Goal: Task Accomplishment & Management: Complete application form

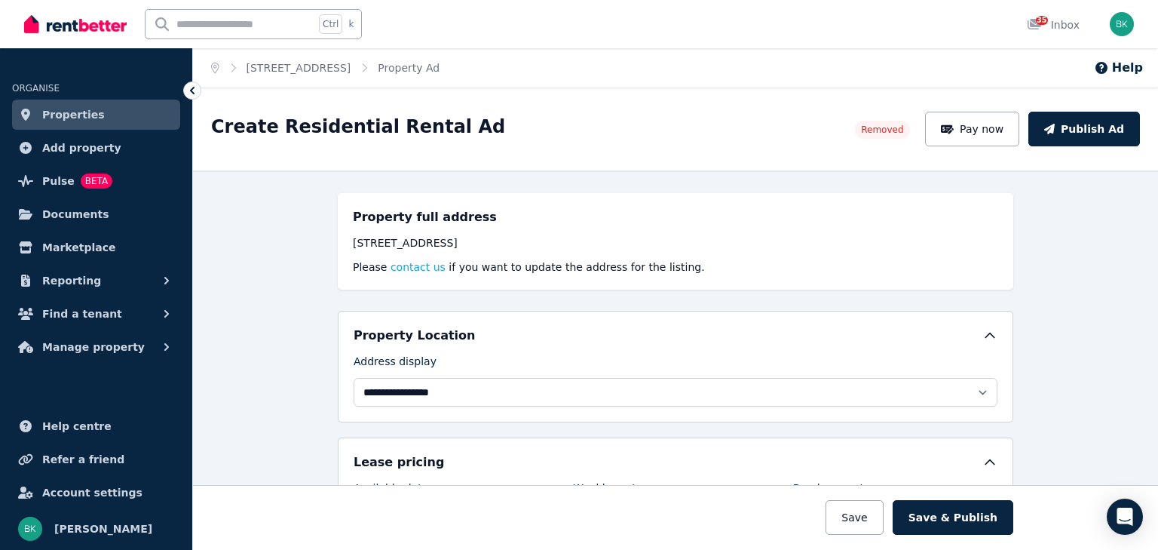
select select "**********"
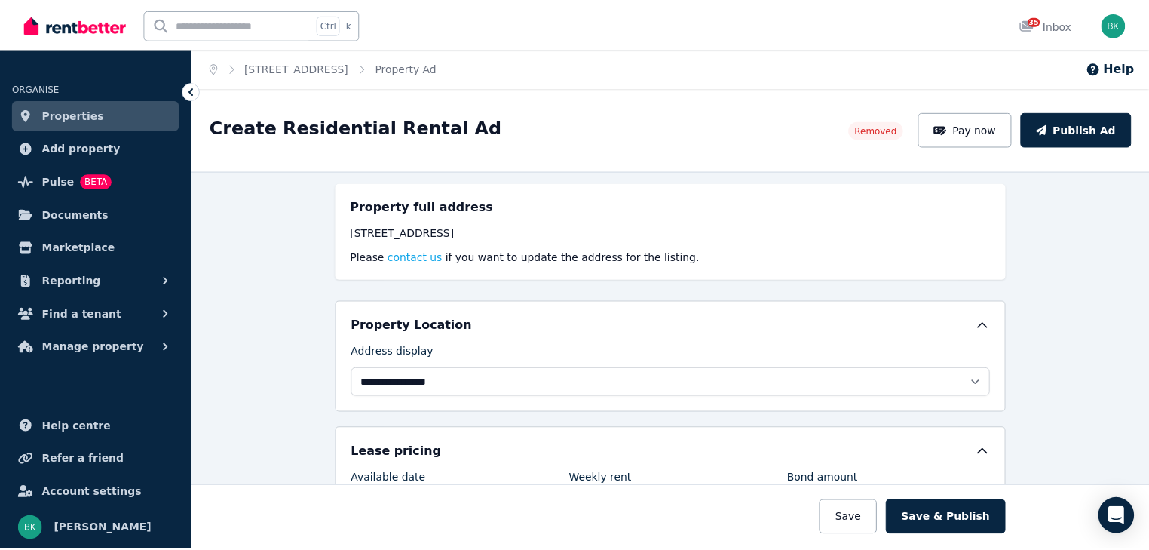
scroll to position [15, 0]
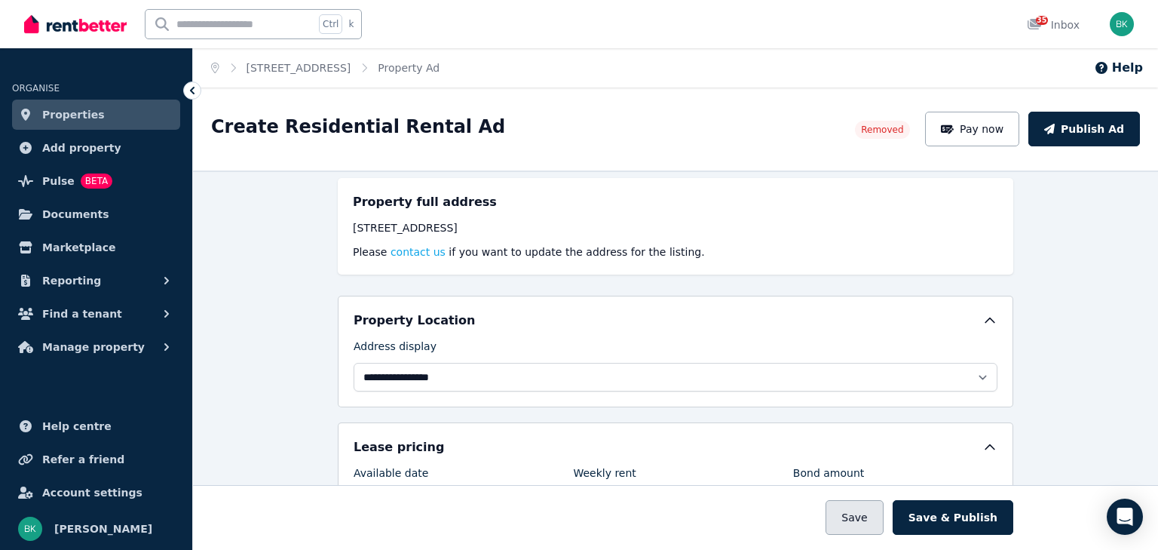
click at [859, 520] on button "Save" at bounding box center [853, 517] width 57 height 35
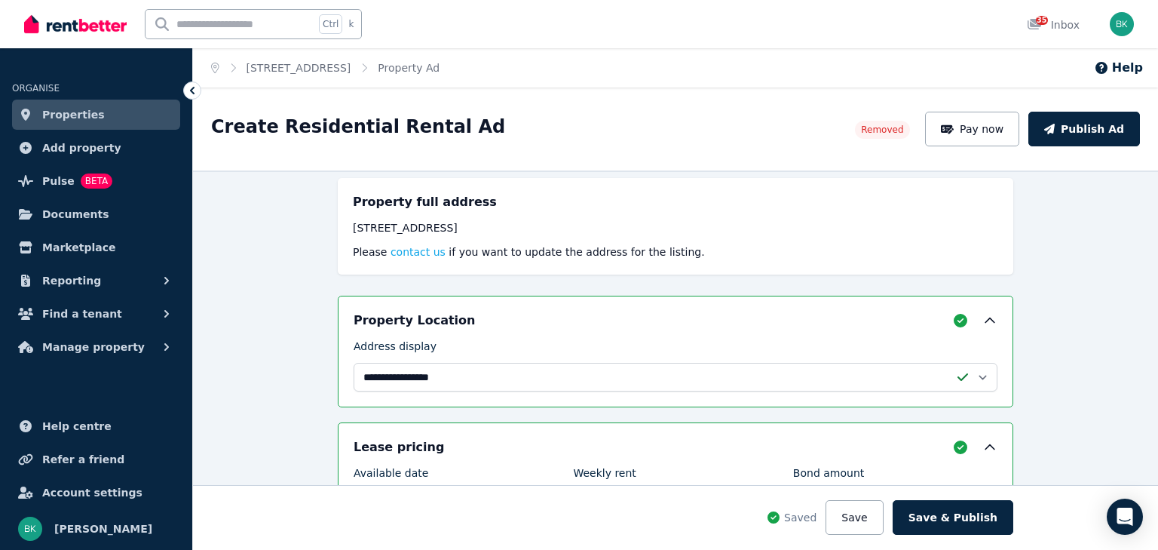
click at [78, 111] on span "Properties" at bounding box center [73, 115] width 63 height 18
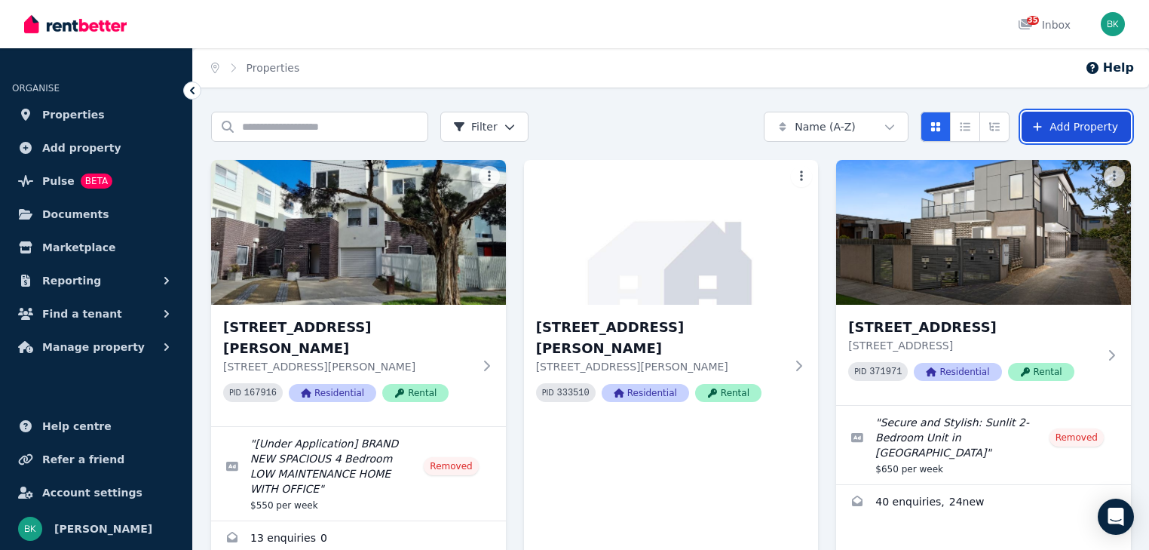
click at [1093, 120] on link "Add Property" at bounding box center [1075, 127] width 109 height 30
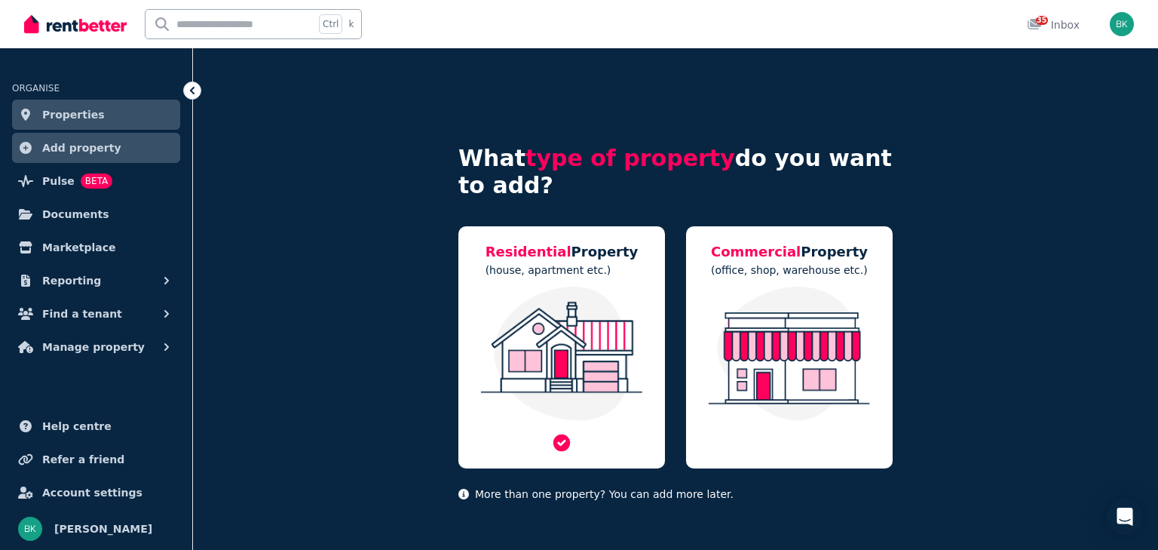
click at [576, 274] on p "(house, apartment etc.)" at bounding box center [561, 269] width 153 height 15
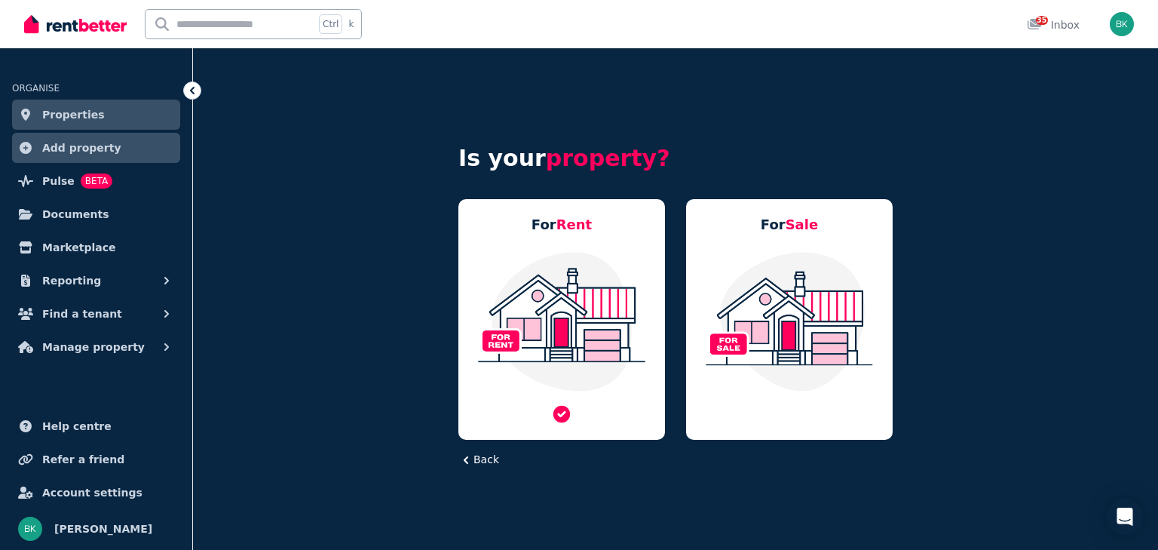
click at [573, 237] on div "For Rent" at bounding box center [561, 319] width 207 height 240
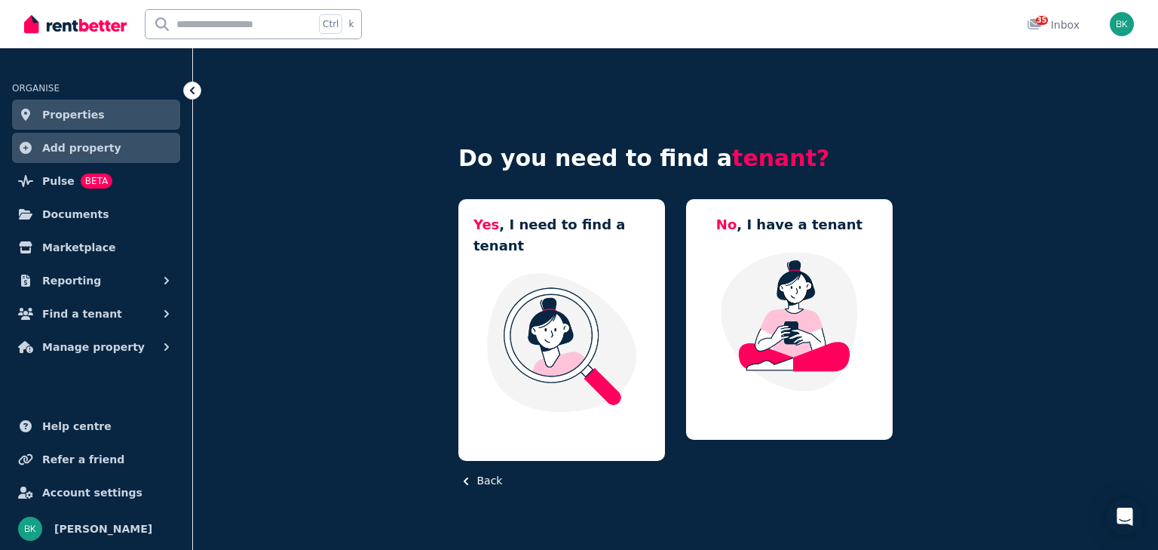
click at [573, 237] on div "Yes , I need to find a tenant" at bounding box center [561, 330] width 207 height 262
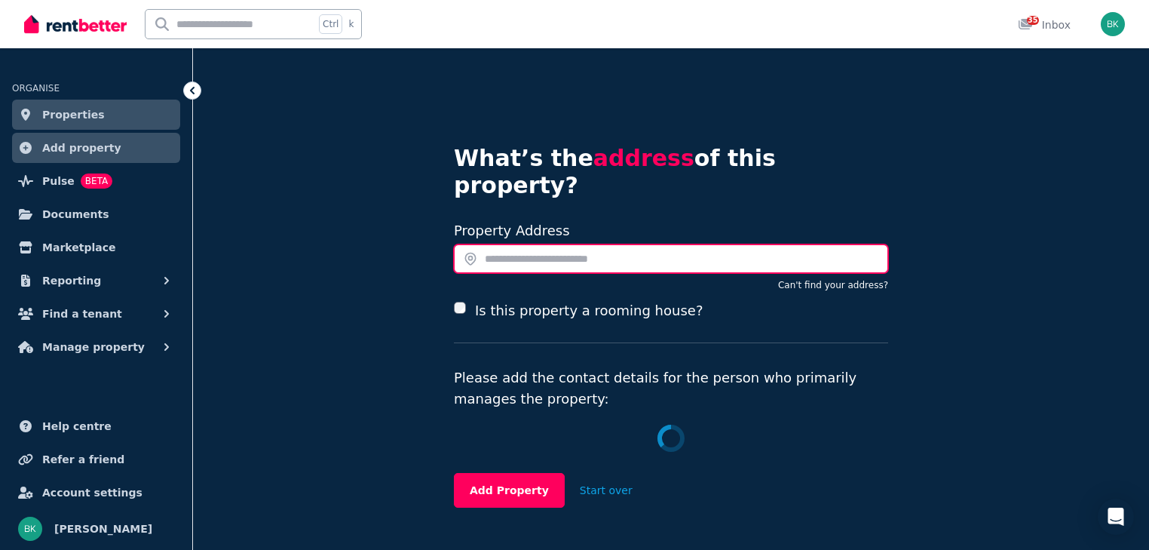
click at [576, 244] on input "text" at bounding box center [671, 258] width 434 height 29
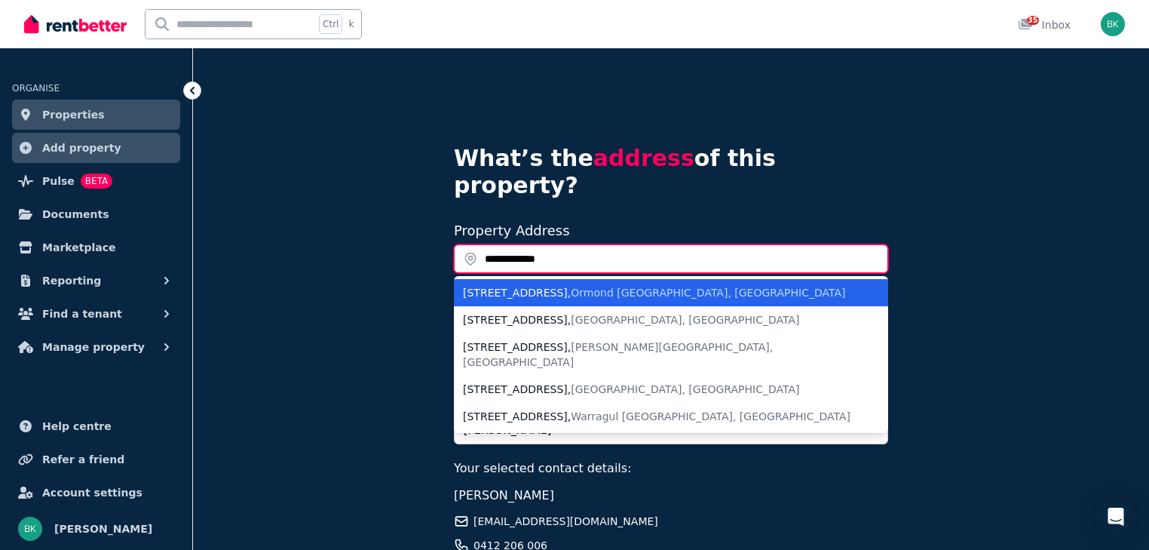
click at [490, 244] on input "**********" at bounding box center [671, 258] width 434 height 29
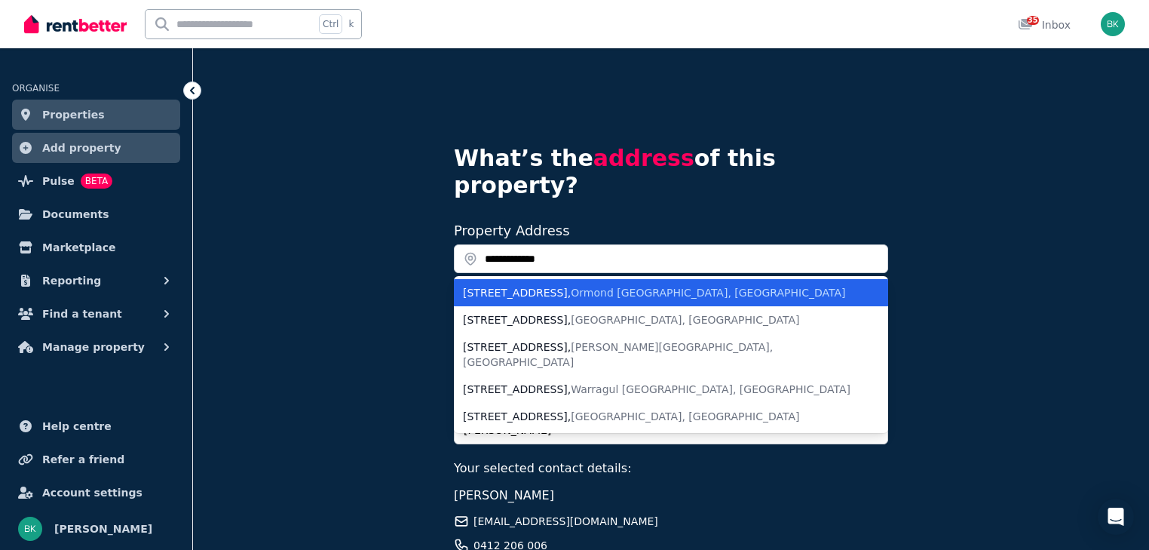
click at [583, 279] on li "[STREET_ADDRESS]" at bounding box center [671, 292] width 434 height 27
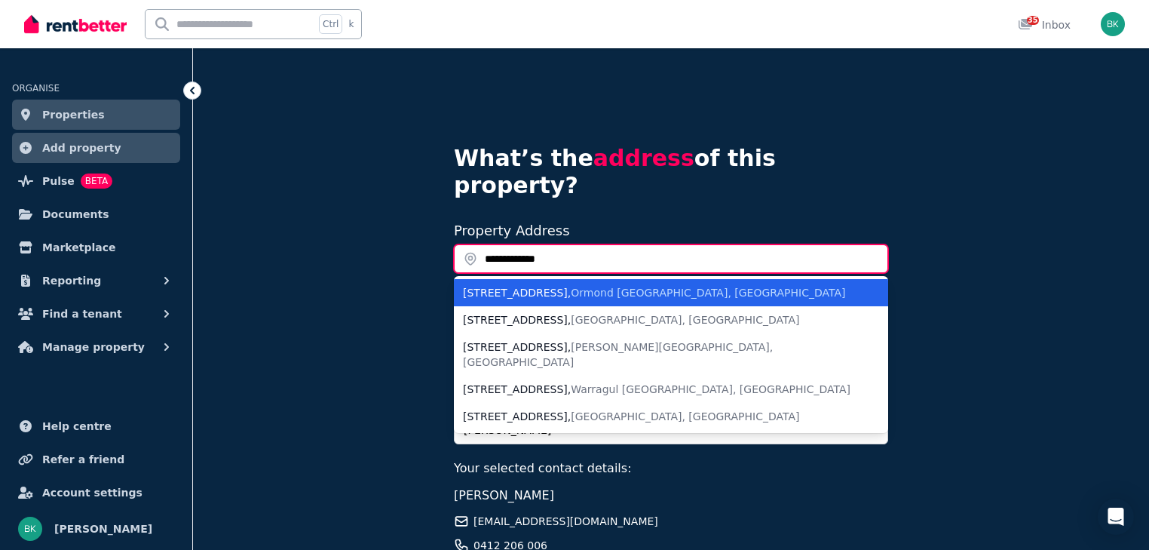
type input "**********"
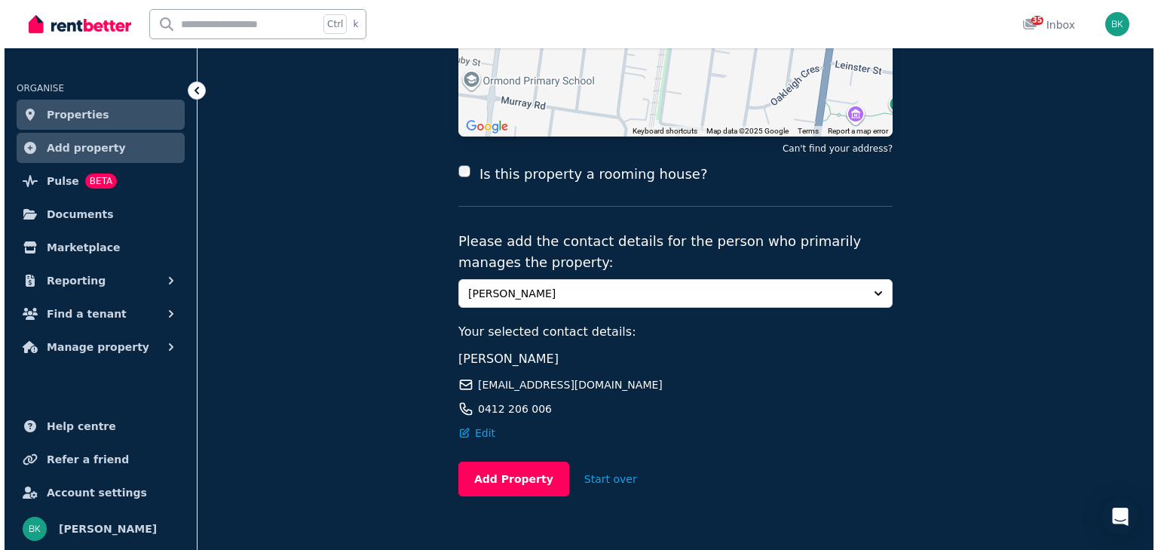
scroll to position [269, 0]
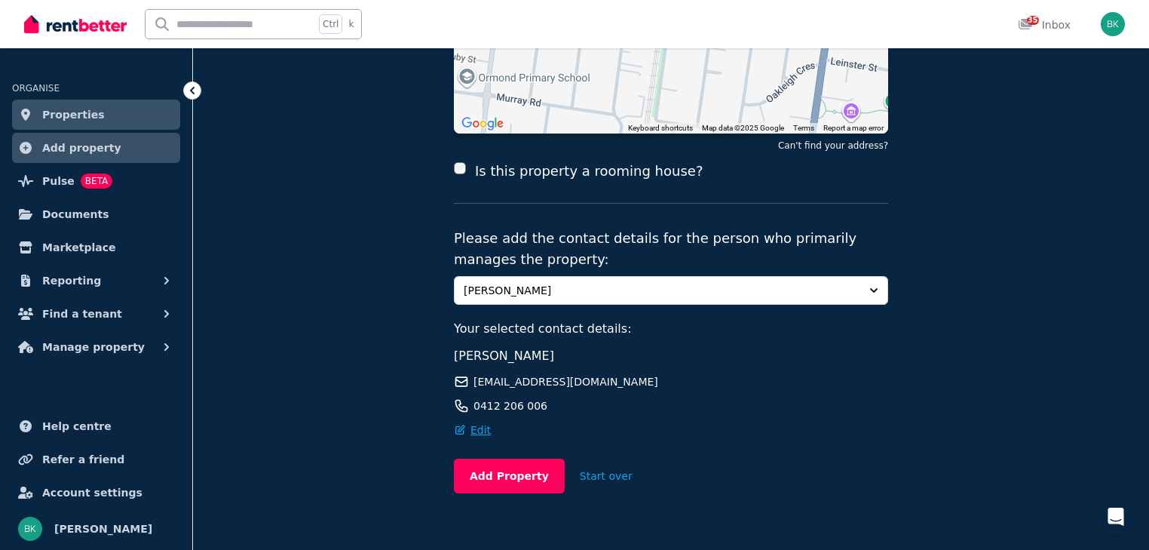
click at [476, 422] on span "Edit" at bounding box center [480, 429] width 20 height 15
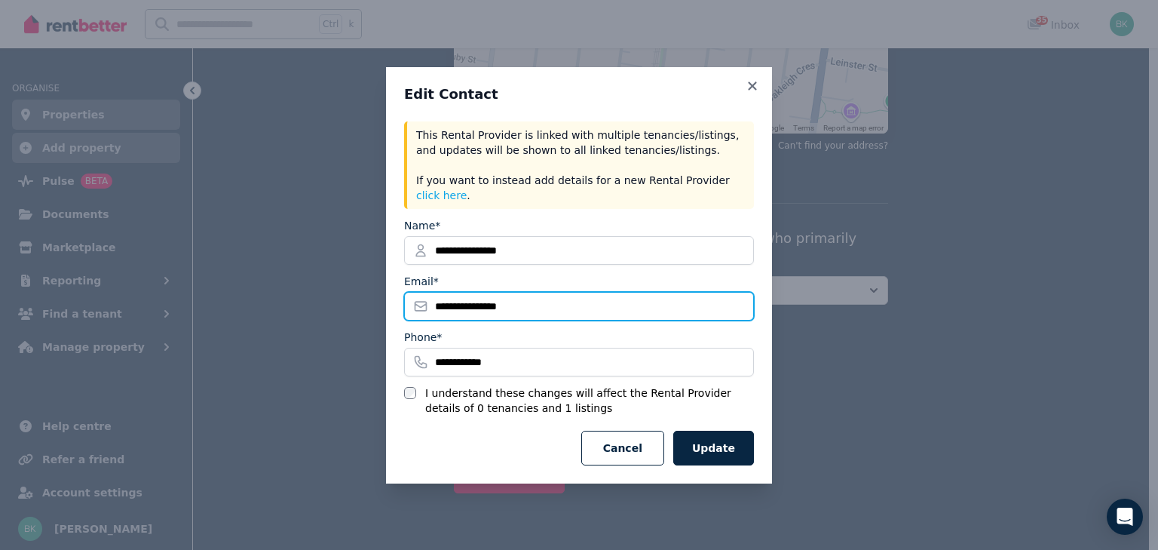
drag, startPoint x: 469, startPoint y: 296, endPoint x: 357, endPoint y: 296, distance: 112.3
click at [357, 296] on div "**********" at bounding box center [579, 275] width 1158 height 550
type input "**********"
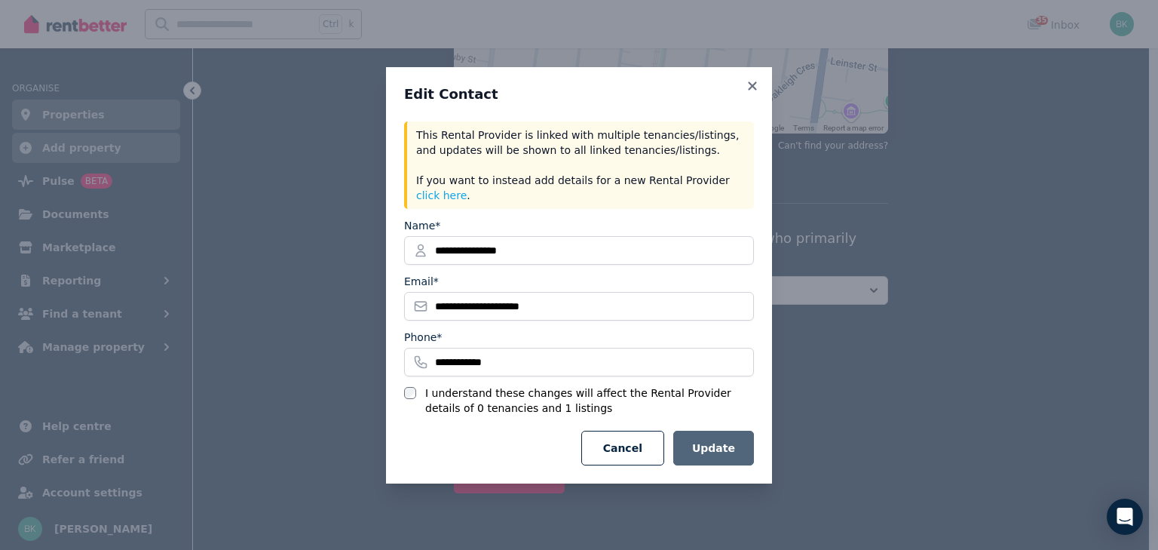
click at [727, 443] on button "Update" at bounding box center [713, 447] width 81 height 35
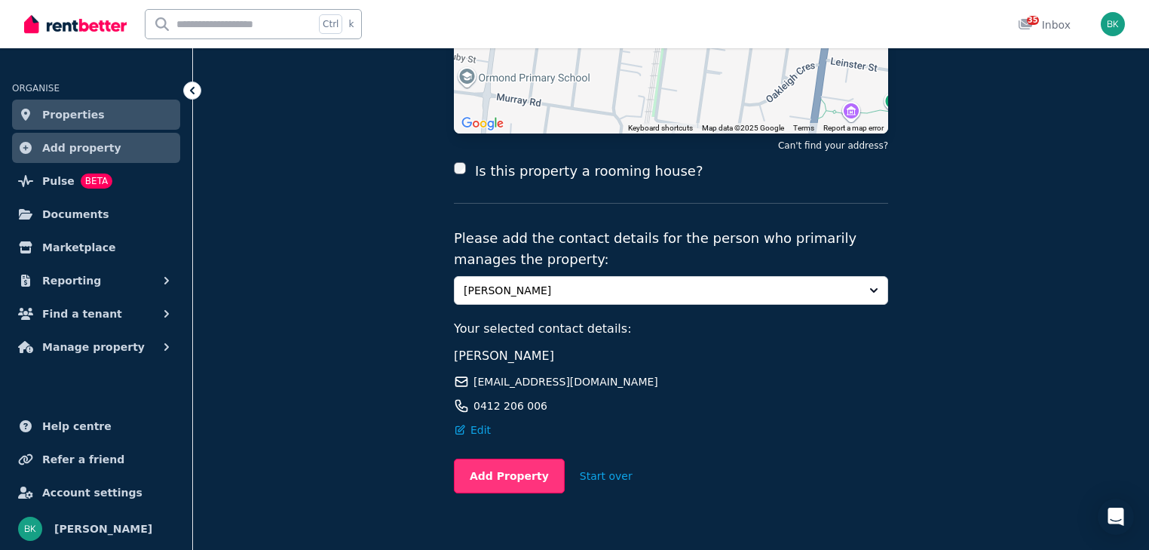
click at [506, 458] on button "Add Property" at bounding box center [509, 475] width 111 height 35
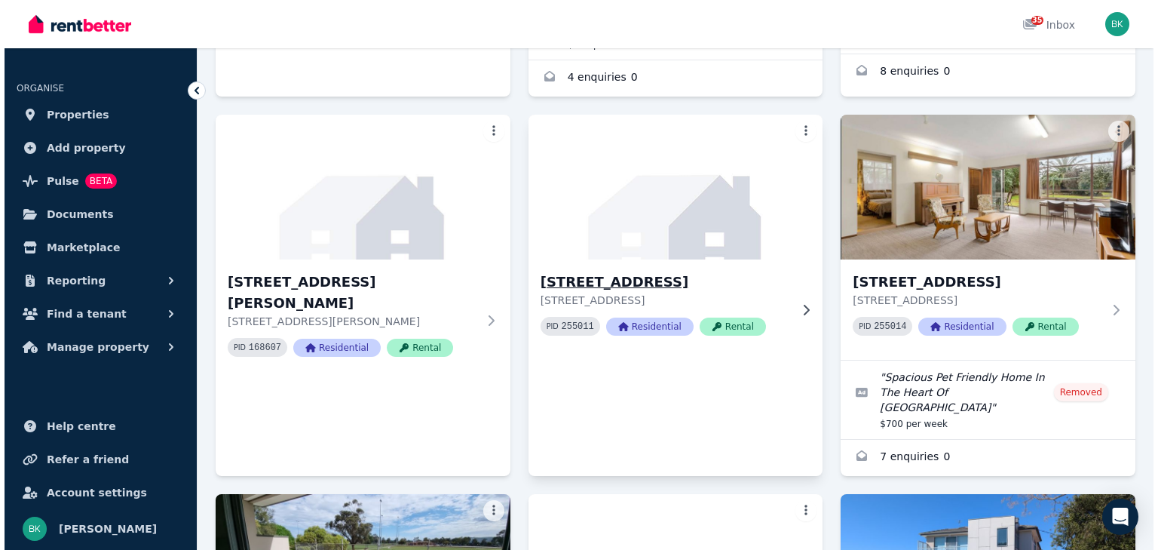
scroll to position [1025, 0]
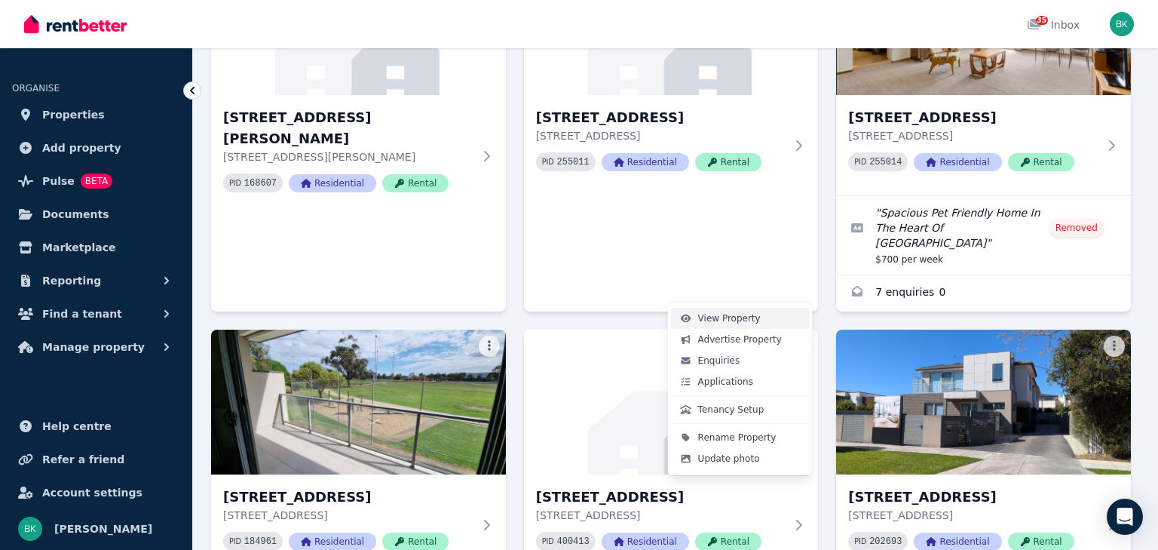
click at [717, 317] on span "View Property" at bounding box center [729, 318] width 63 height 12
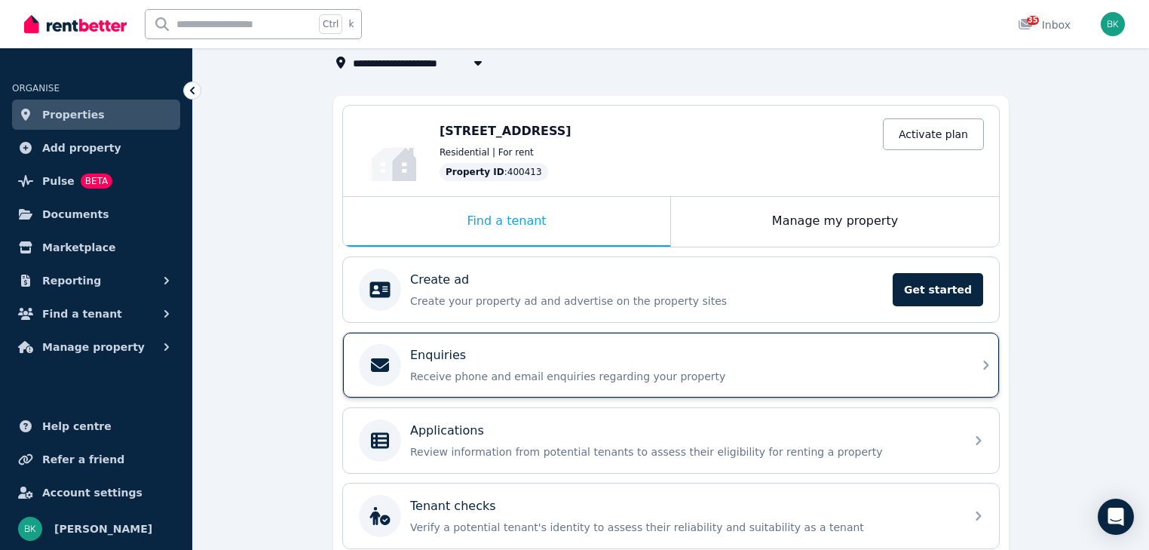
scroll to position [151, 0]
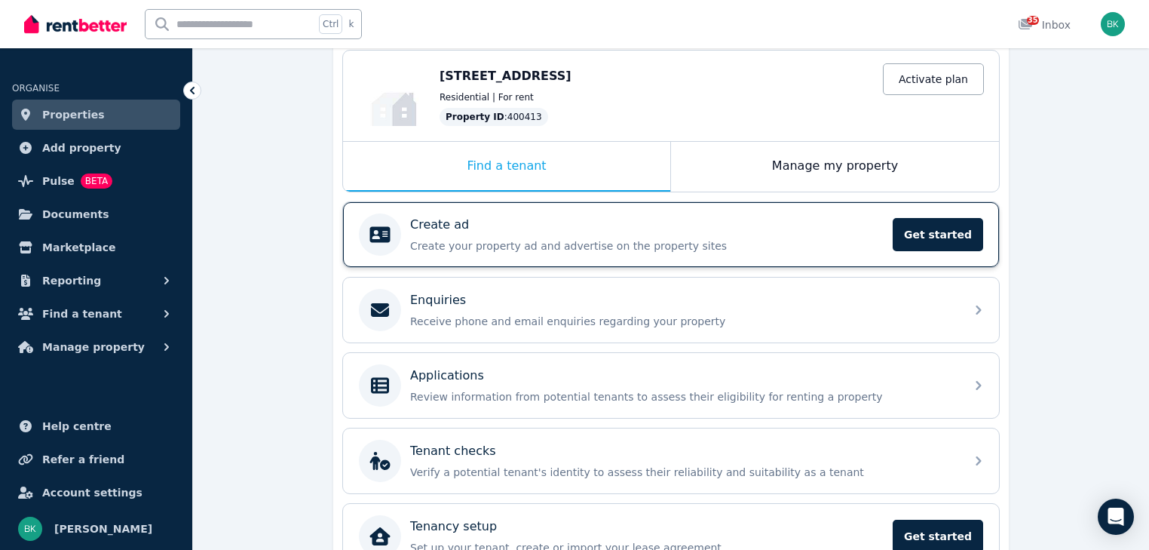
click at [443, 229] on p "Create ad" at bounding box center [439, 225] width 59 height 18
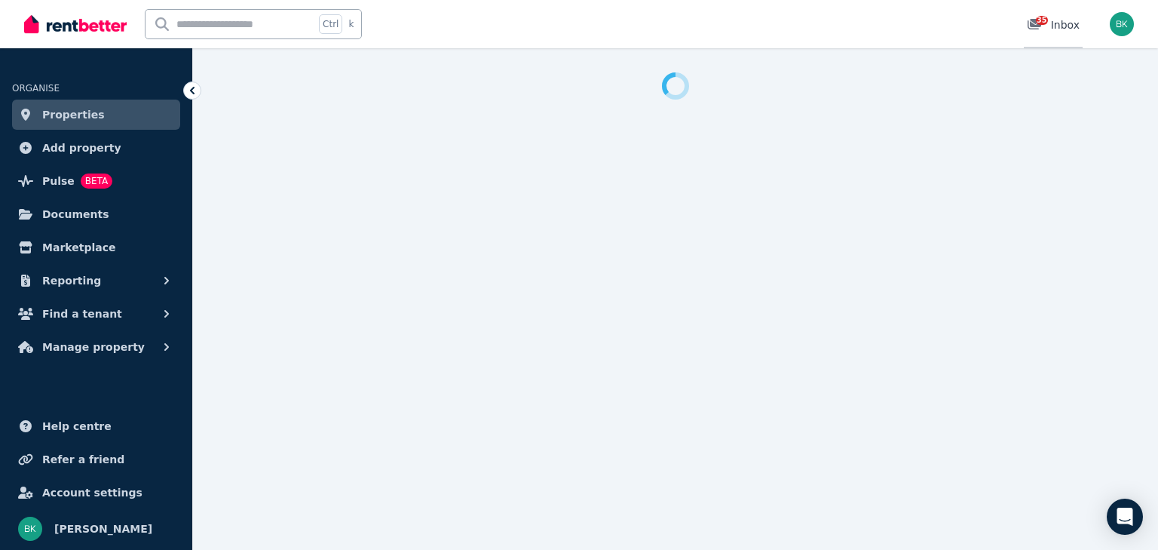
select select "***"
select select "**********"
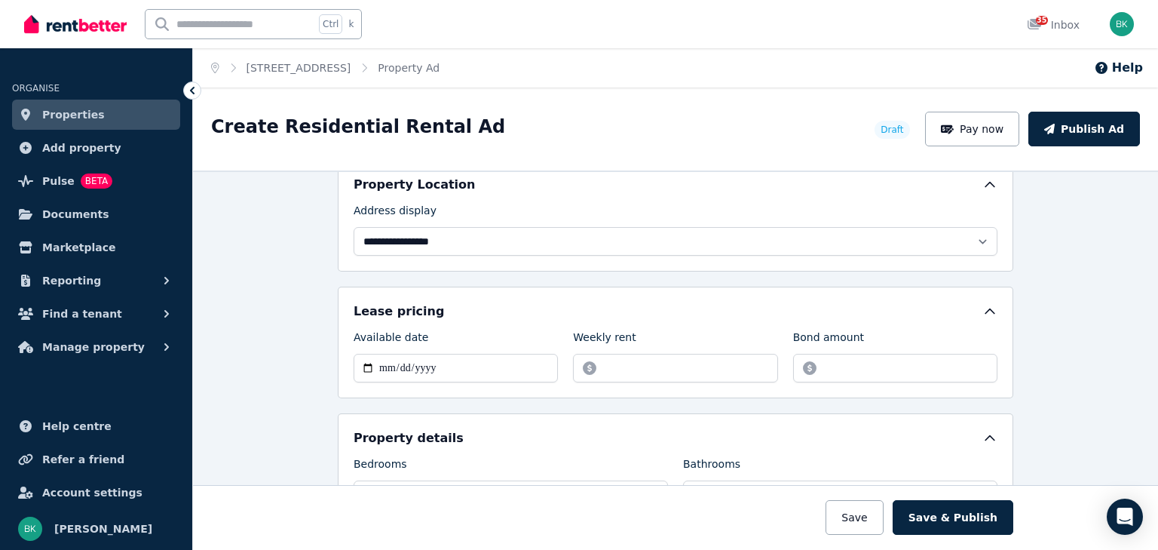
scroll to position [513, 0]
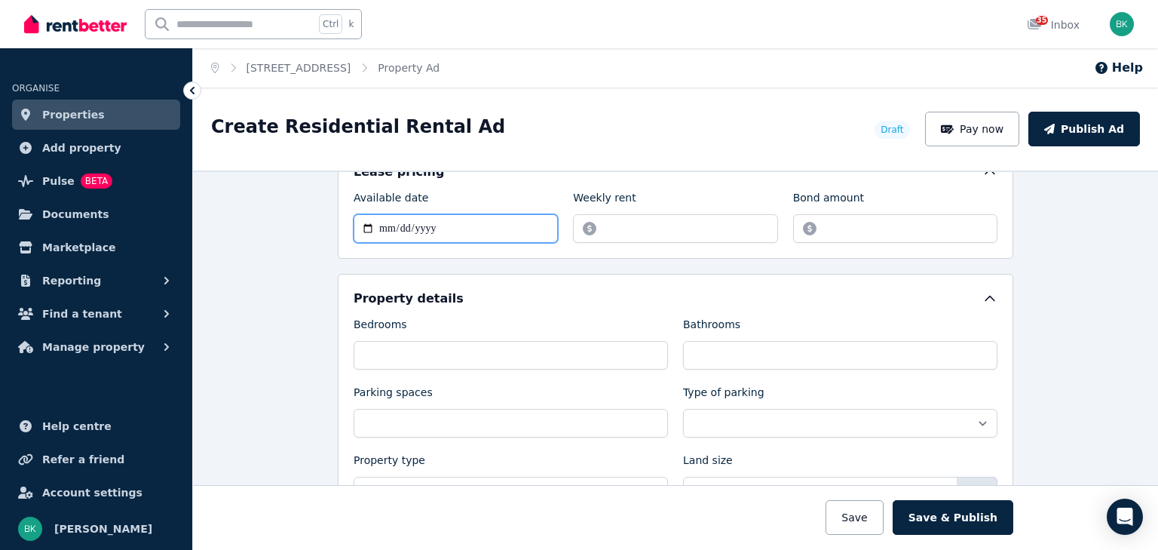
click at [377, 230] on input "Available date" at bounding box center [456, 228] width 204 height 29
click at [359, 228] on input "Available date" at bounding box center [456, 228] width 204 height 29
type input "**********"
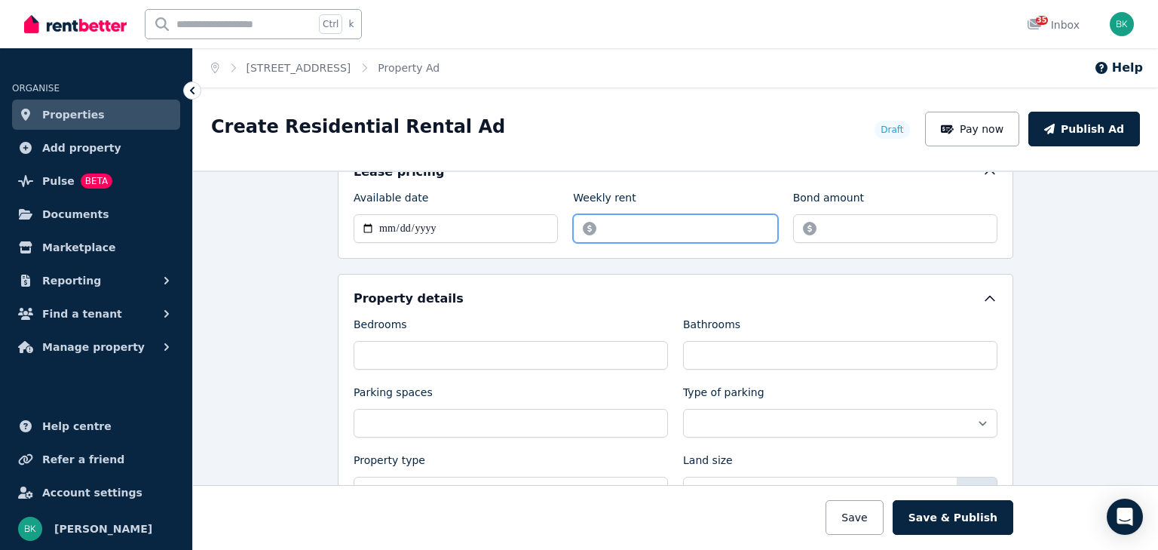
click at [608, 226] on input "Weekly rent" at bounding box center [675, 228] width 204 height 29
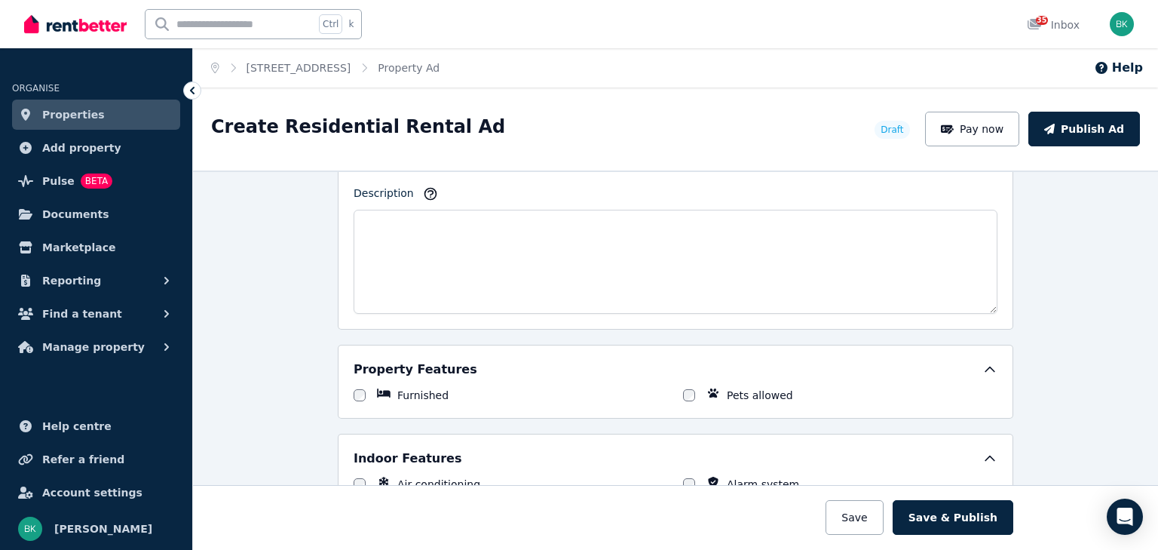
scroll to position [995, 0]
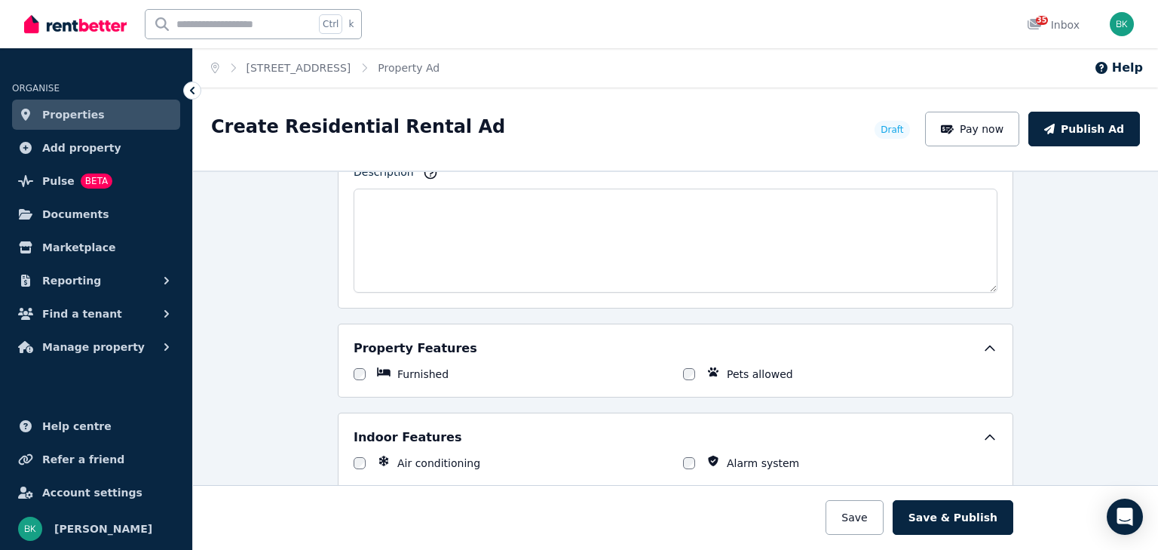
type input "***"
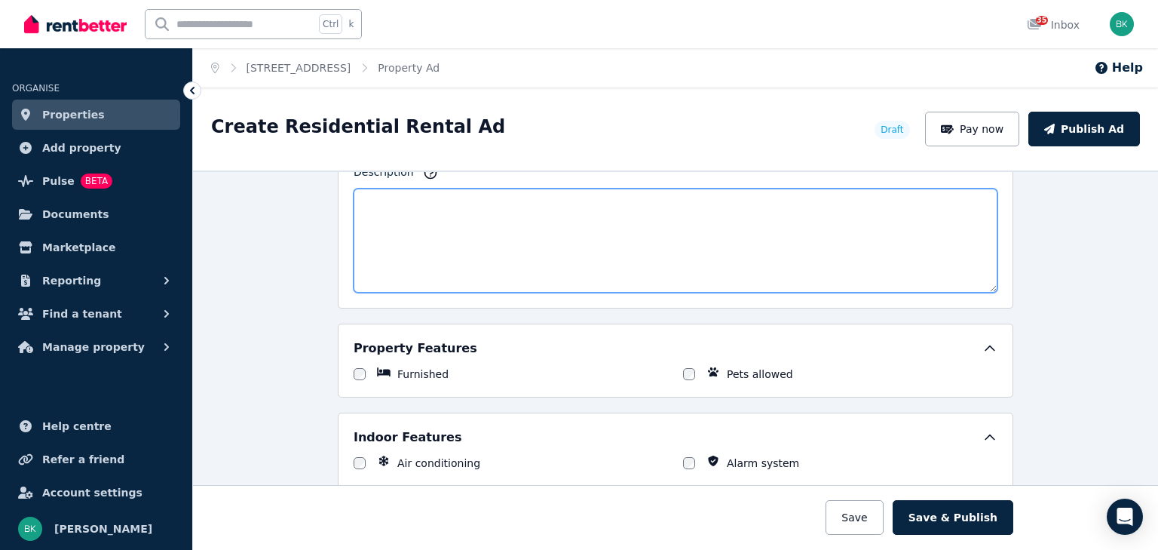
click at [442, 204] on textarea "Description" at bounding box center [676, 240] width 644 height 104
paste textarea "**********"
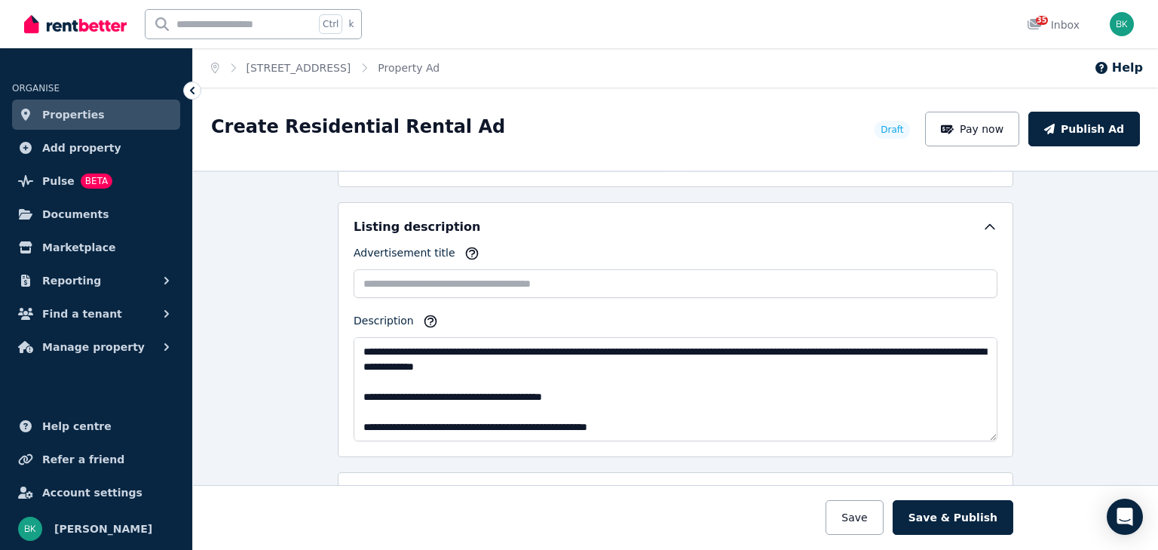
scroll to position [844, 0]
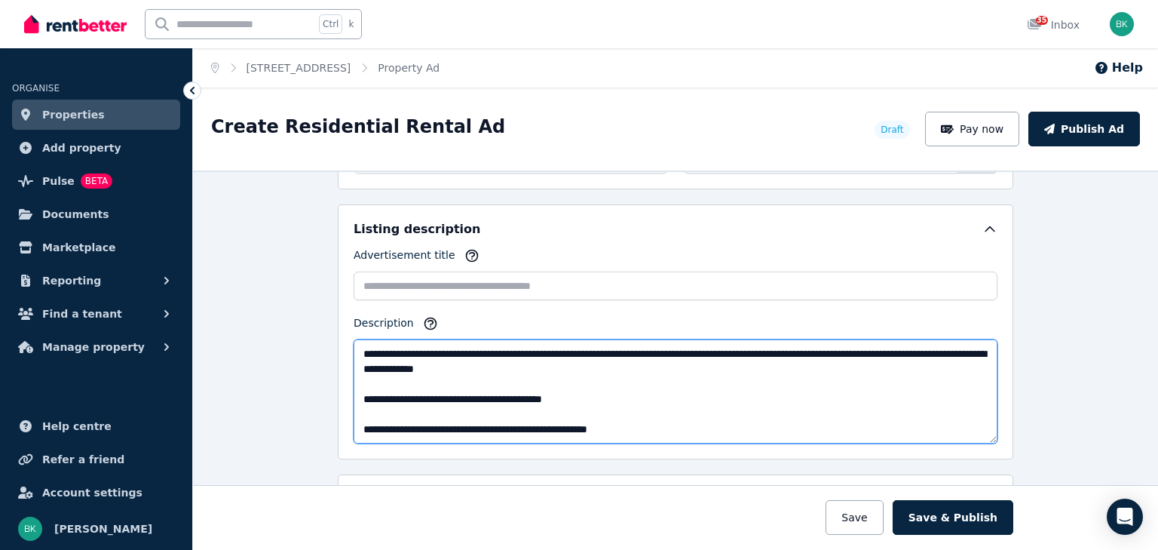
click at [672, 349] on textarea "Description" at bounding box center [676, 391] width 644 height 104
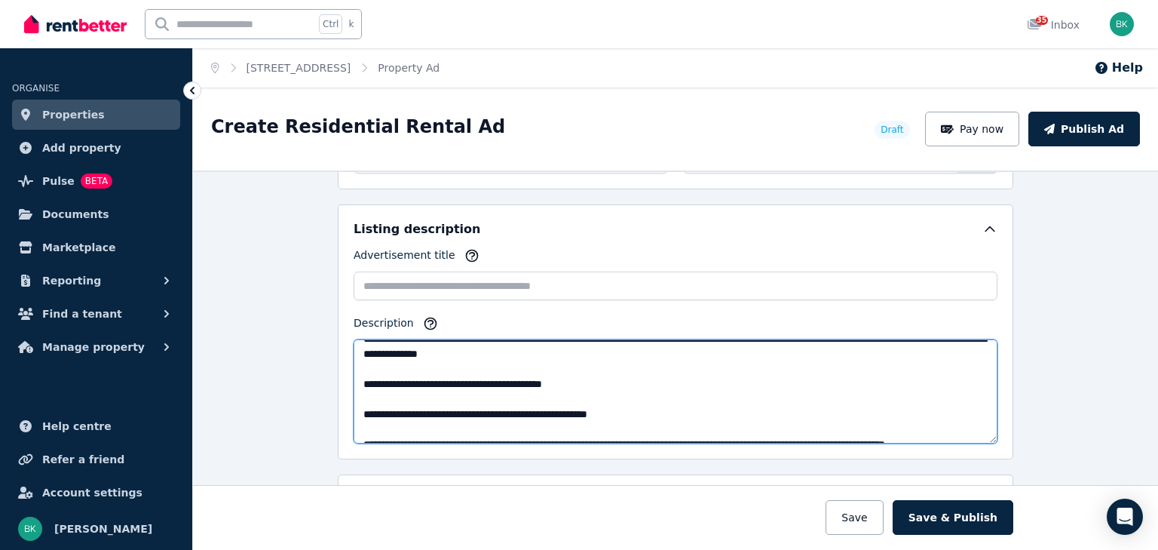
scroll to position [0, 0]
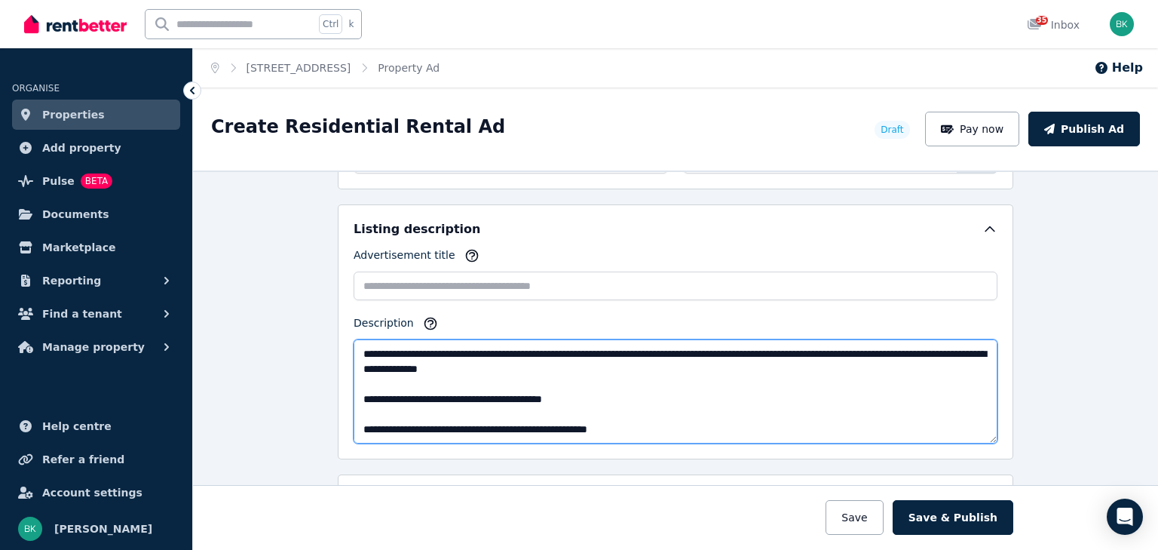
click at [761, 350] on textarea "Description" at bounding box center [676, 391] width 644 height 104
click at [358, 394] on textarea "Description" at bounding box center [676, 391] width 644 height 104
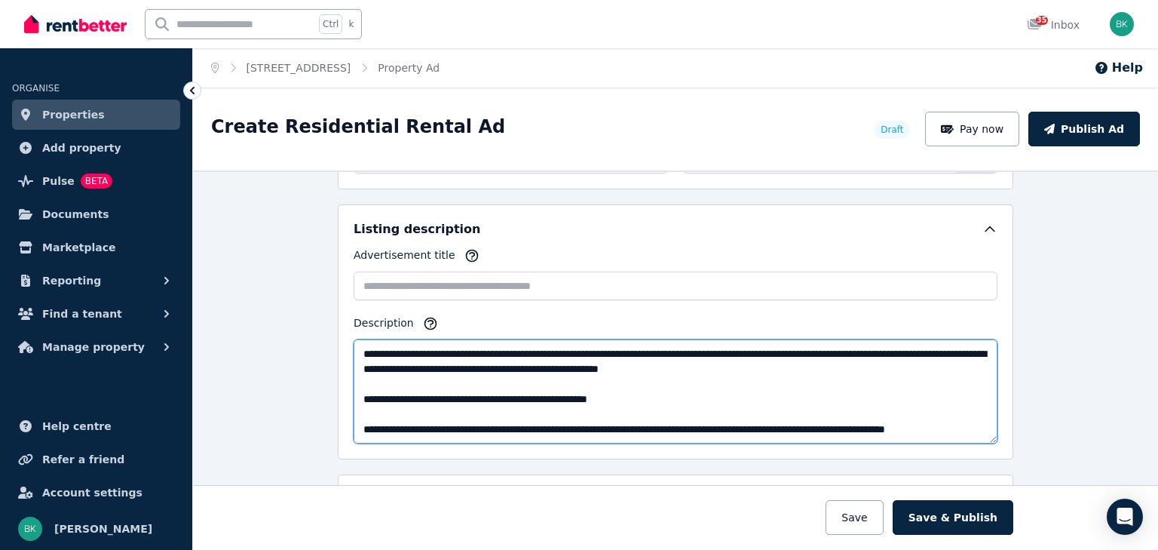
click at [504, 350] on textarea "Description" at bounding box center [676, 391] width 644 height 104
type textarea "**********"
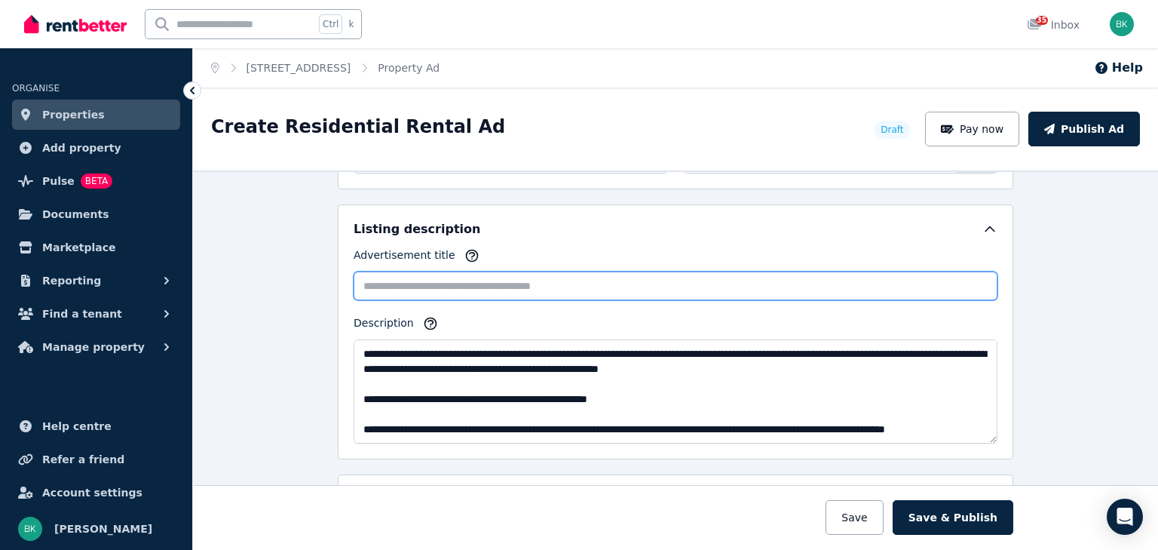
click at [382, 282] on input "Advertisement title" at bounding box center [676, 285] width 644 height 29
paste input "**********"
drag, startPoint x: 597, startPoint y: 280, endPoint x: 600, endPoint y: 290, distance: 10.3
click at [597, 280] on input "**********" at bounding box center [676, 285] width 644 height 29
click at [678, 277] on input "**********" at bounding box center [676, 285] width 644 height 29
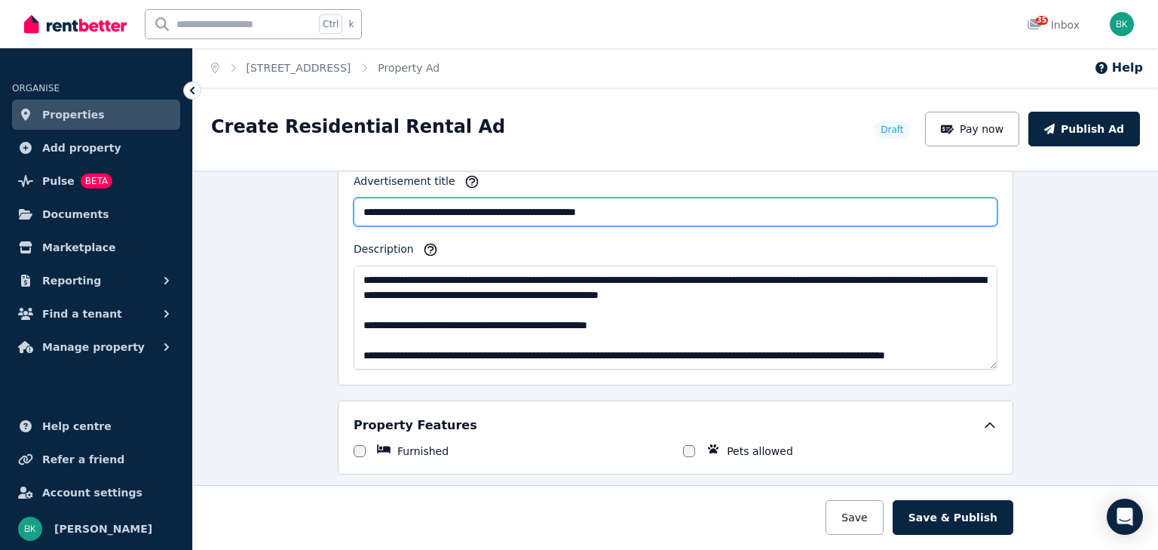
scroll to position [920, 0]
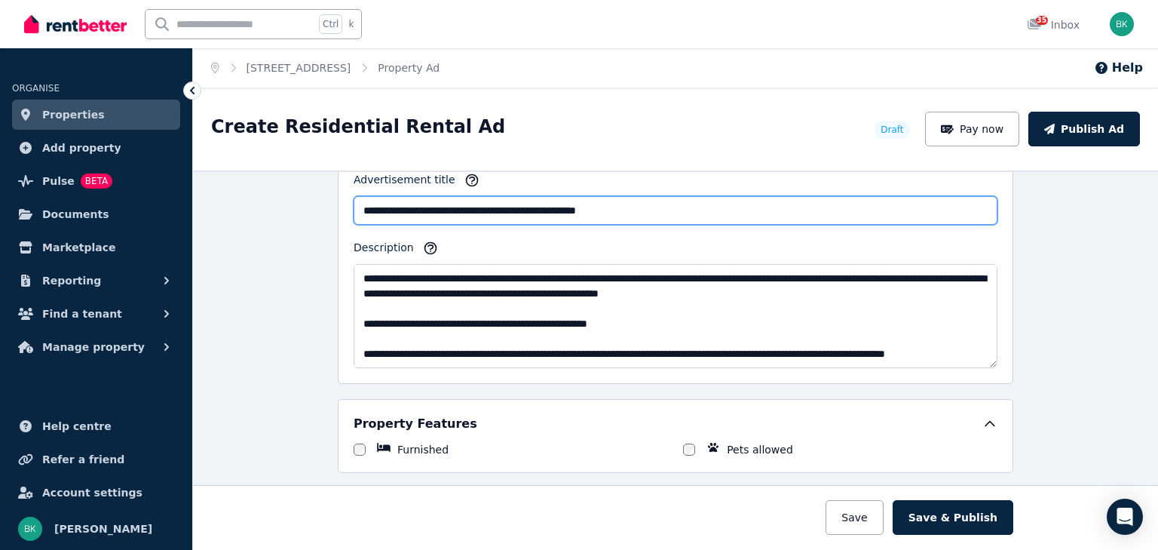
type input "**********"
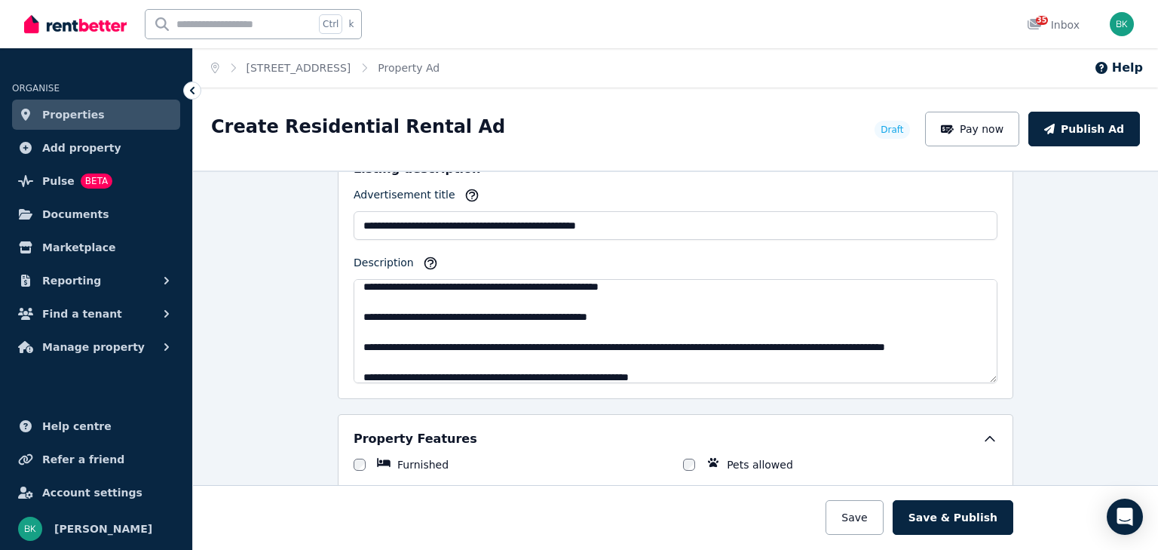
scroll to position [15, 0]
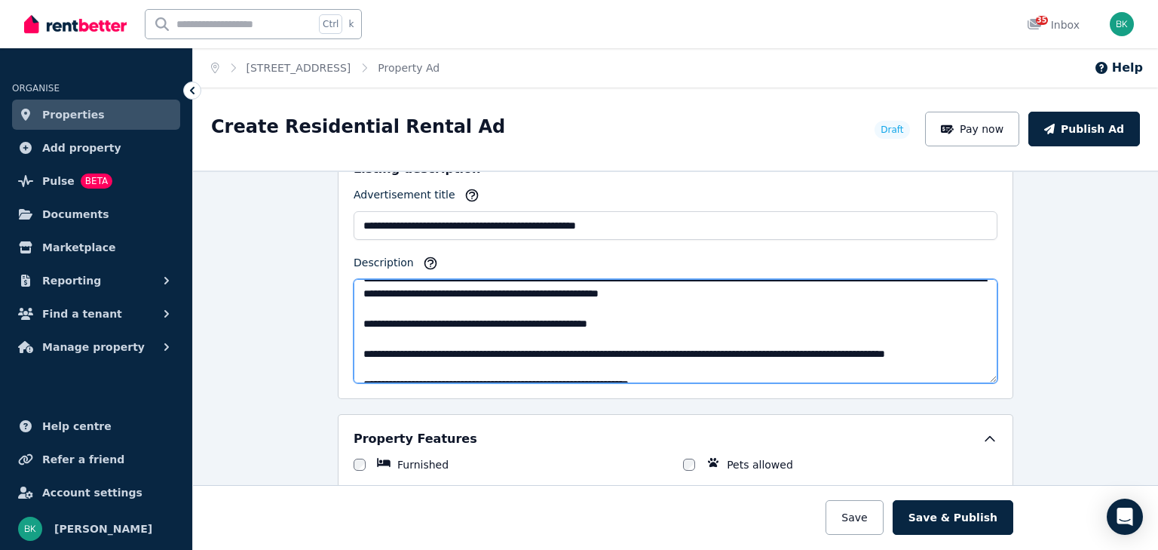
drag, startPoint x: 498, startPoint y: 318, endPoint x: 507, endPoint y: 326, distance: 11.7
click at [498, 318] on textarea "Description" at bounding box center [676, 331] width 644 height 104
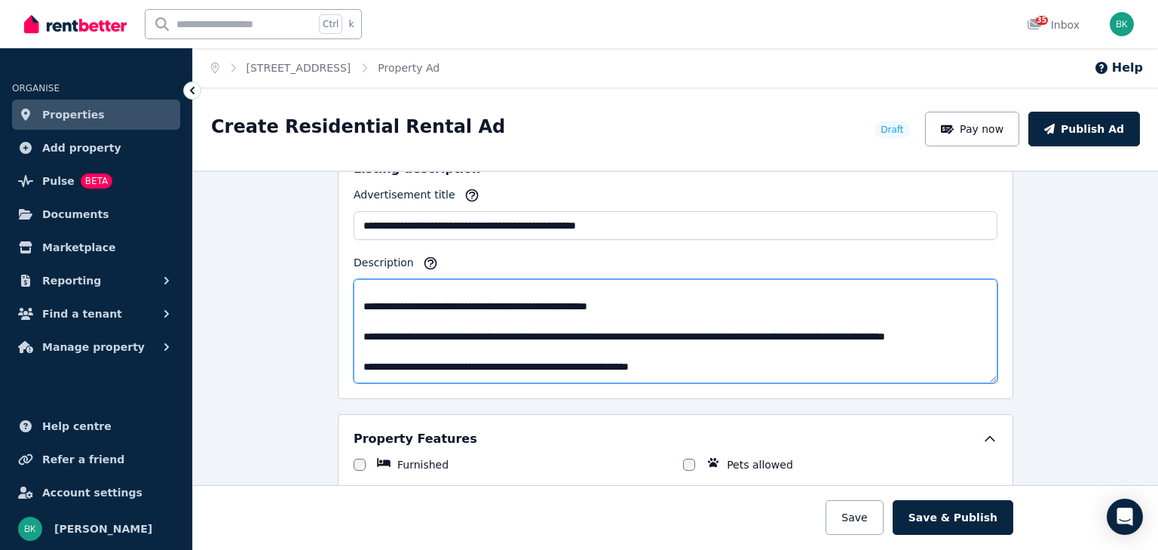
scroll to position [45, 0]
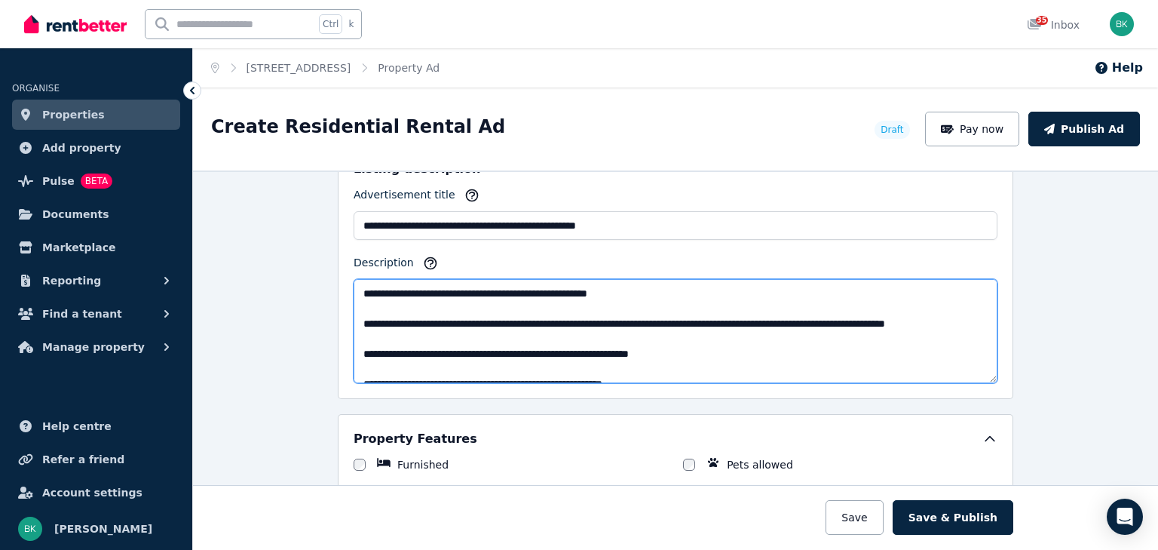
click at [366, 302] on textarea "Description" at bounding box center [676, 331] width 644 height 104
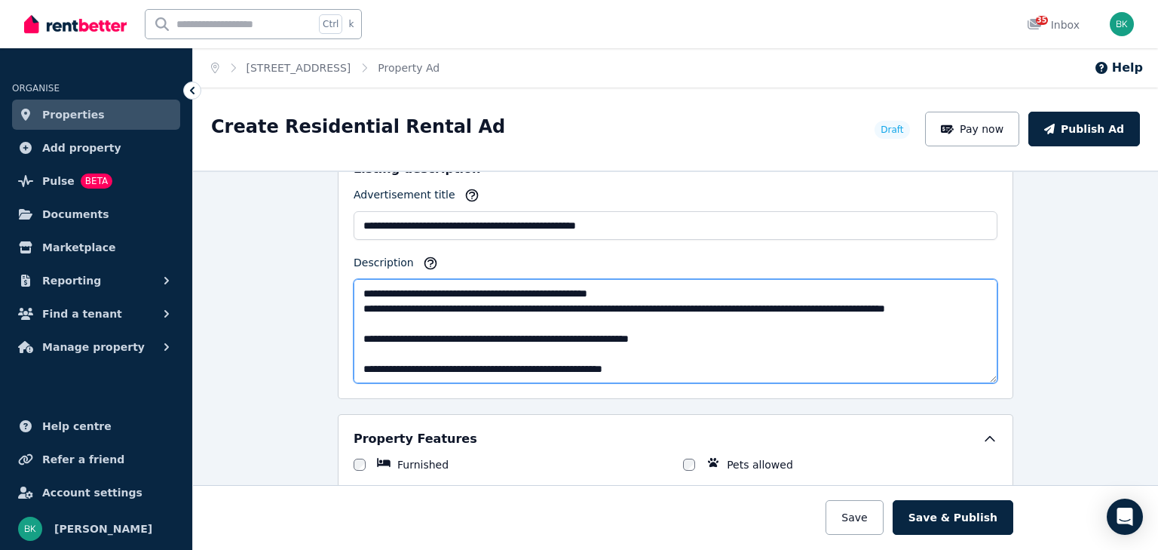
click at [360, 334] on textarea "Description" at bounding box center [676, 331] width 644 height 104
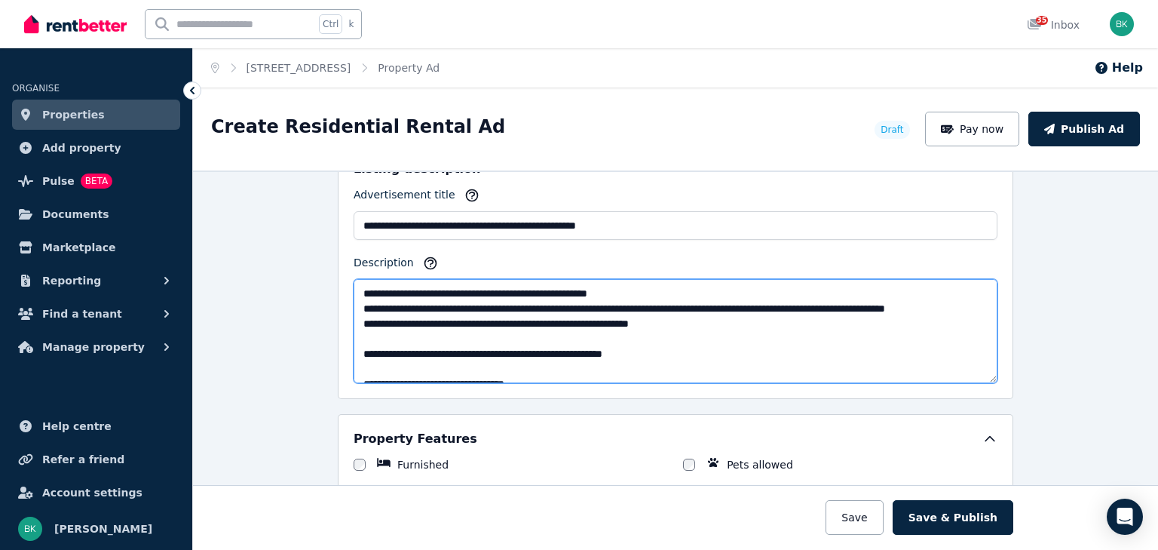
drag, startPoint x: 407, startPoint y: 332, endPoint x: 448, endPoint y: 384, distance: 65.5
click at [407, 333] on textarea "Description" at bounding box center [676, 331] width 644 height 104
click at [490, 332] on textarea "Description" at bounding box center [676, 331] width 644 height 104
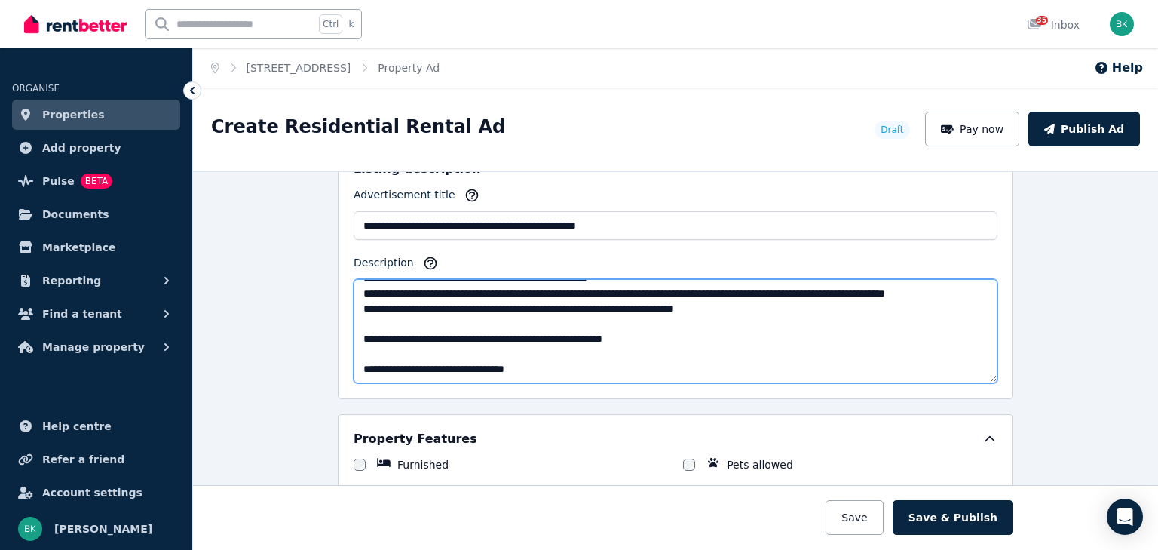
scroll to position [75, 0]
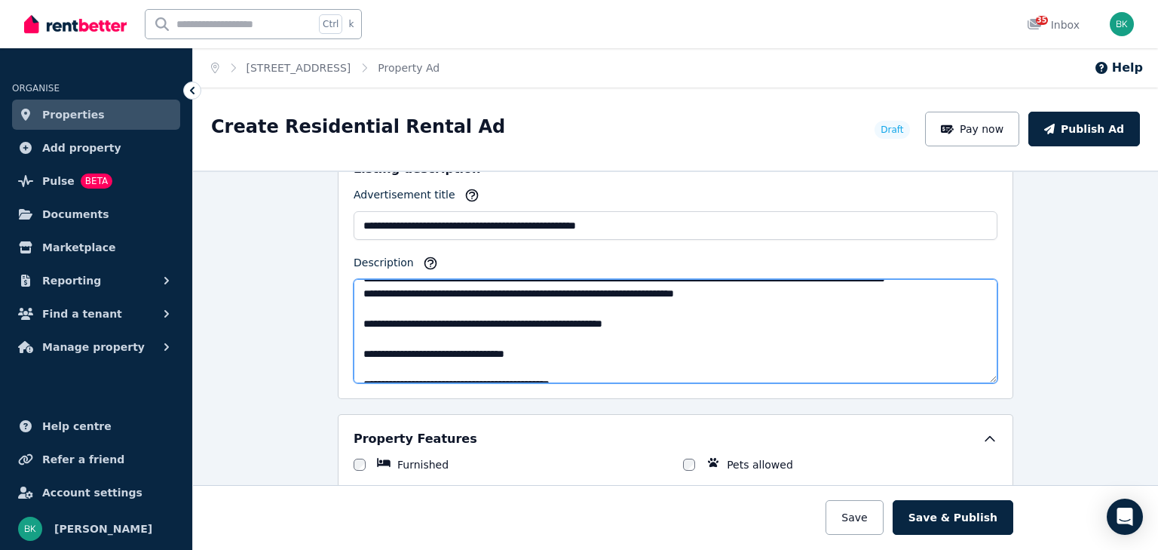
drag, startPoint x: 710, startPoint y: 304, endPoint x: 764, endPoint y: 306, distance: 54.3
click at [764, 306] on textarea "Description" at bounding box center [676, 331] width 644 height 104
click at [755, 340] on textarea "Description" at bounding box center [676, 331] width 644 height 104
click at [368, 317] on textarea "Description" at bounding box center [676, 331] width 644 height 104
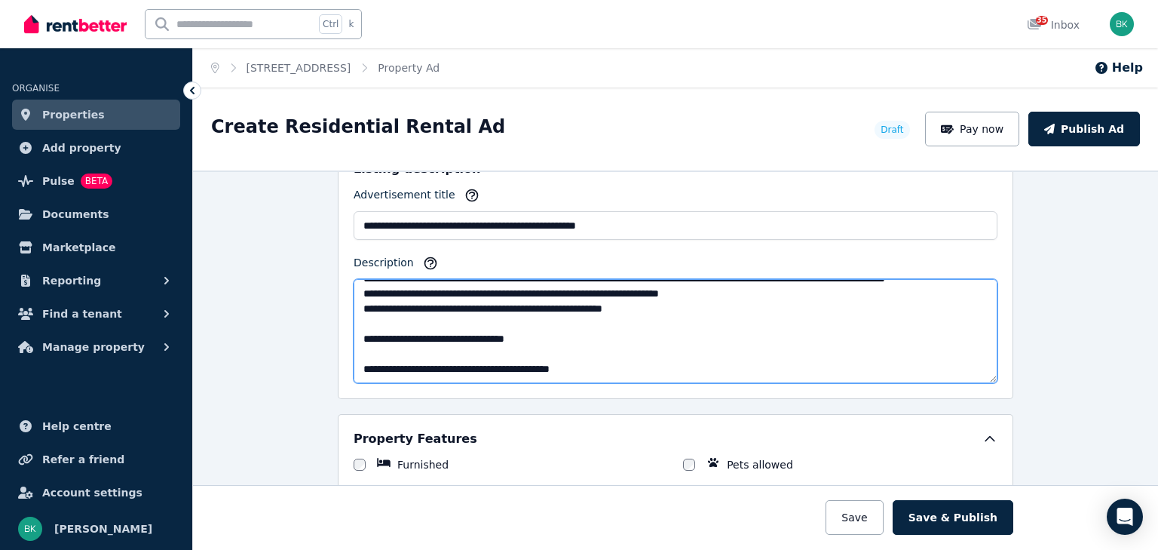
drag, startPoint x: 520, startPoint y: 319, endPoint x: 449, endPoint y: 314, distance: 71.0
click at [449, 314] on textarea "Description" at bounding box center [676, 331] width 644 height 104
click at [547, 320] on textarea "Description" at bounding box center [676, 331] width 644 height 104
click at [366, 335] on textarea "Description" at bounding box center [676, 331] width 644 height 104
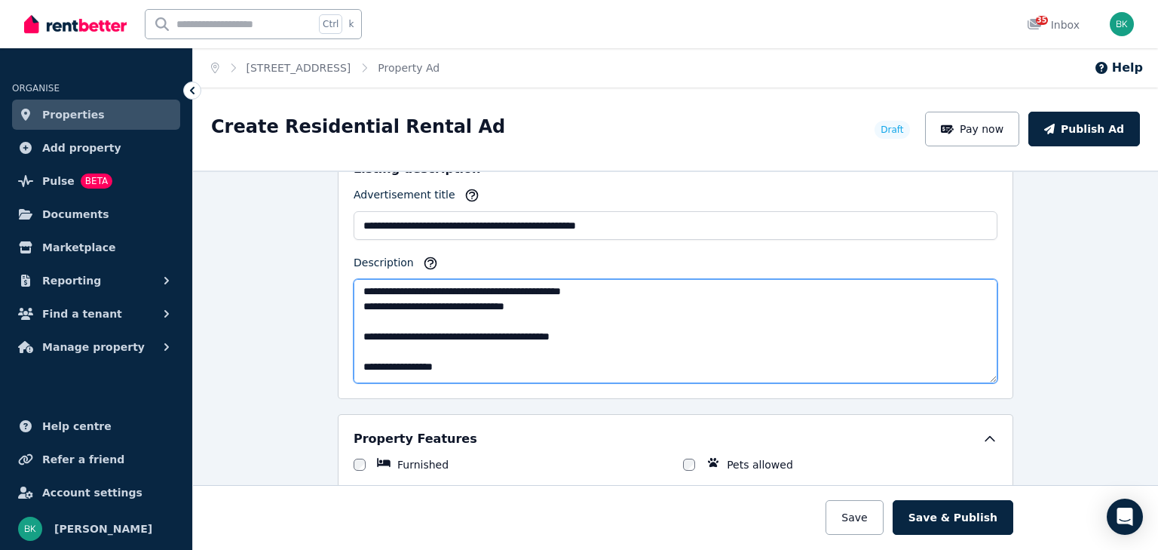
scroll to position [106, 0]
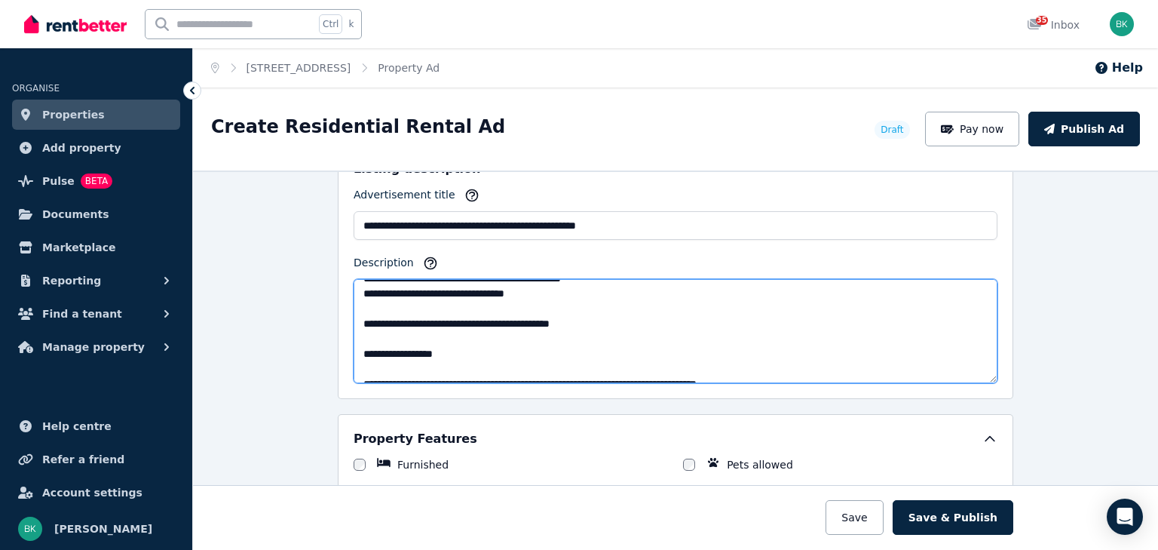
click at [413, 305] on textarea "Description" at bounding box center [676, 331] width 644 height 104
click at [639, 308] on textarea "Description" at bounding box center [676, 331] width 644 height 104
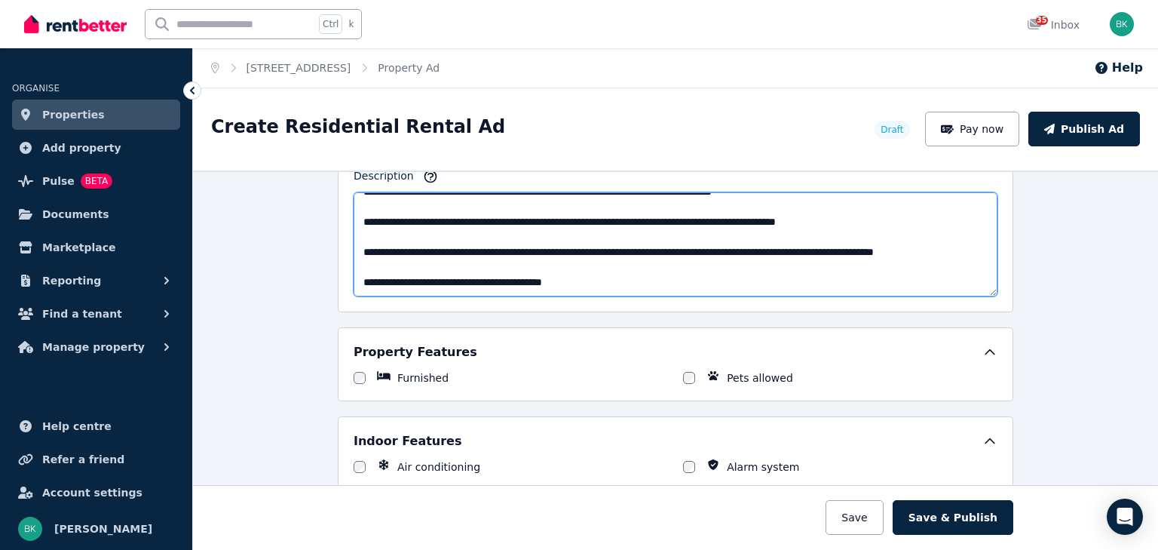
scroll to position [995, 0]
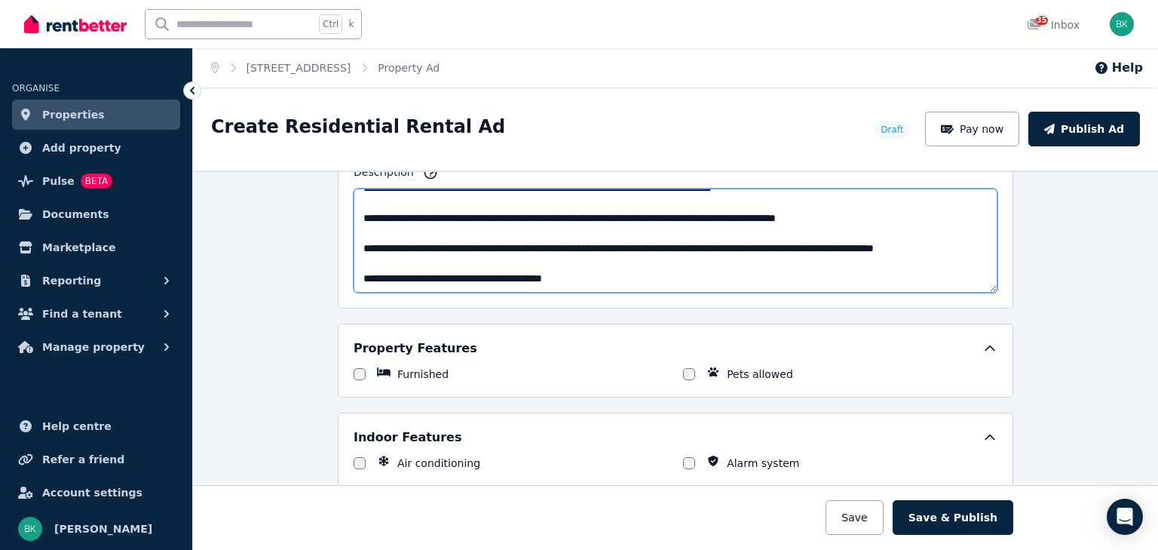
click at [585, 274] on textarea "Description" at bounding box center [676, 240] width 644 height 104
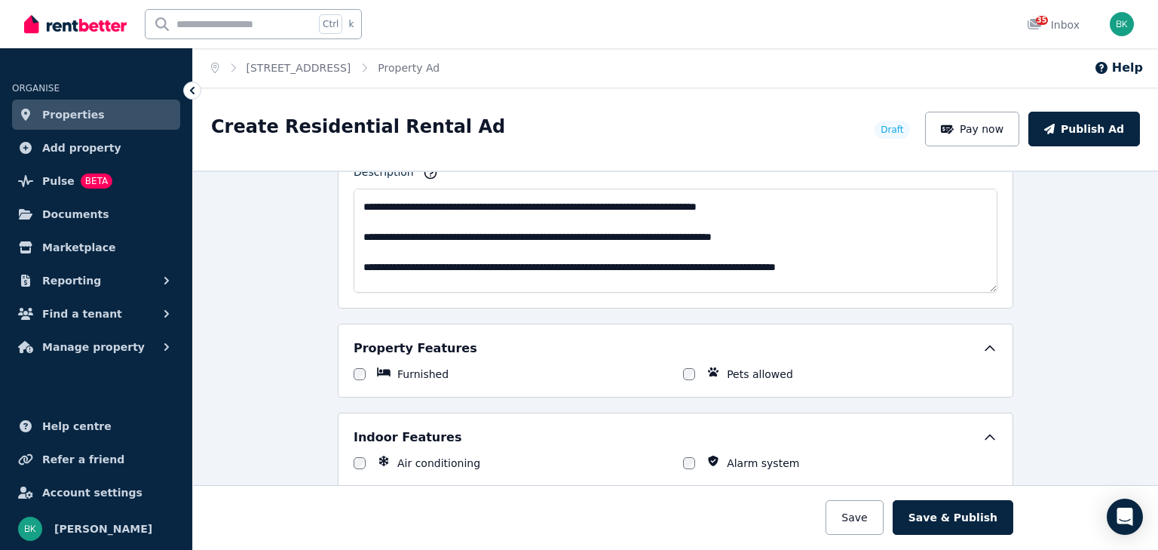
scroll to position [190, 0]
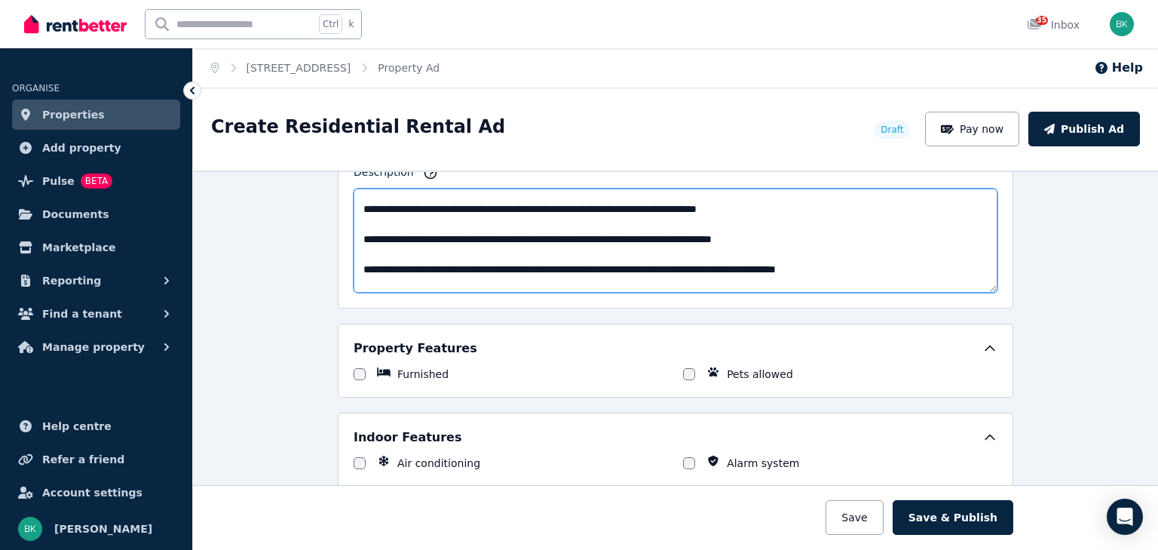
click at [358, 217] on textarea "Description" at bounding box center [676, 240] width 644 height 104
click at [358, 246] on textarea "Description" at bounding box center [676, 240] width 644 height 104
click at [359, 280] on textarea "Description" at bounding box center [676, 240] width 644 height 104
click at [367, 233] on textarea "Description" at bounding box center [676, 240] width 644 height 104
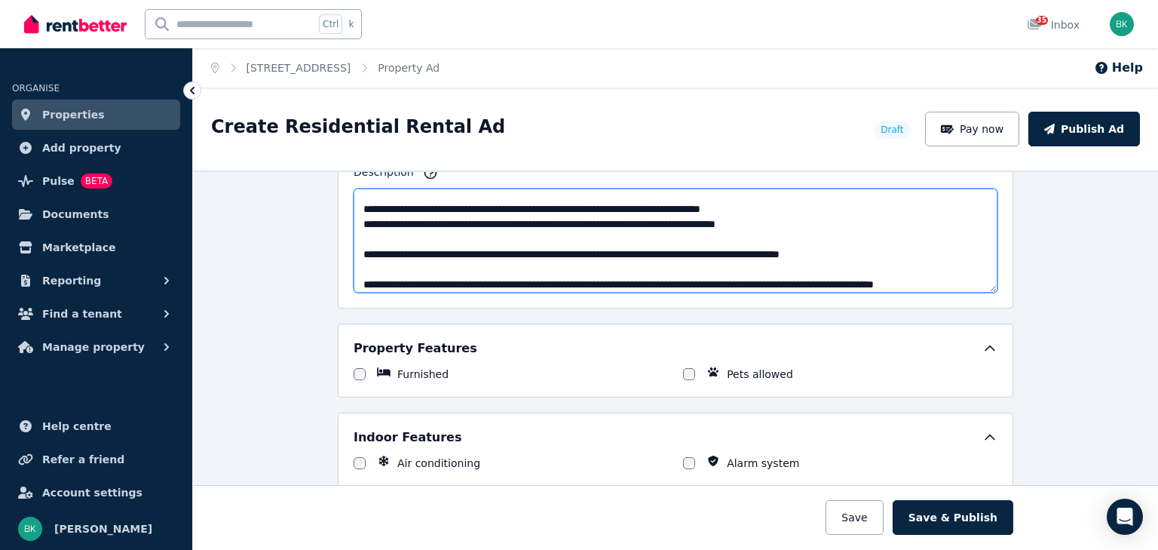
click at [359, 250] on textarea "Description" at bounding box center [676, 240] width 644 height 104
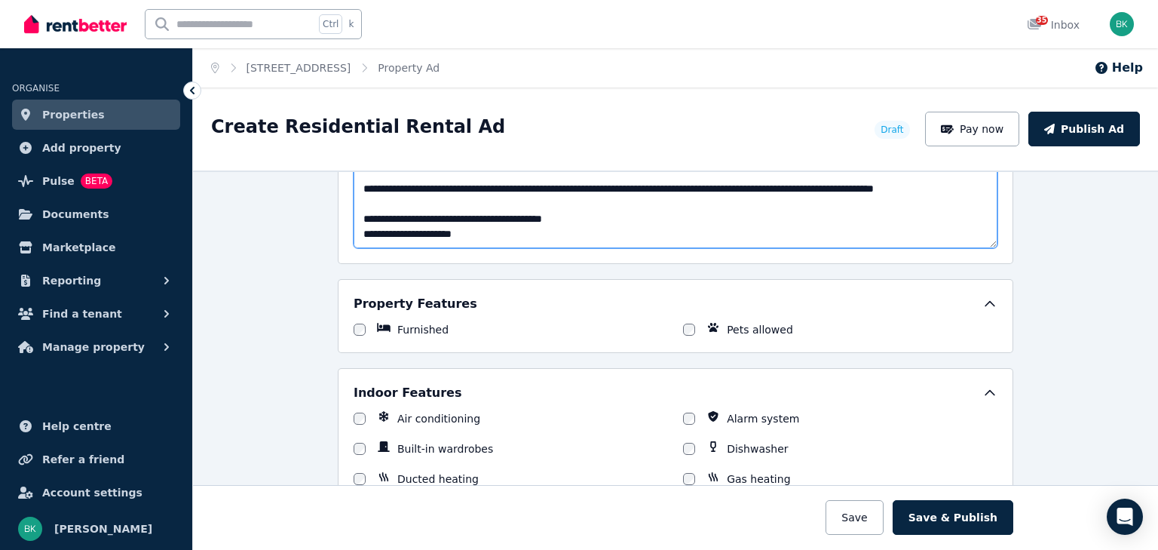
scroll to position [1040, 0]
drag, startPoint x: 588, startPoint y: 214, endPoint x: 352, endPoint y: 205, distance: 236.1
click at [354, 205] on textarea "Description" at bounding box center [676, 195] width 644 height 104
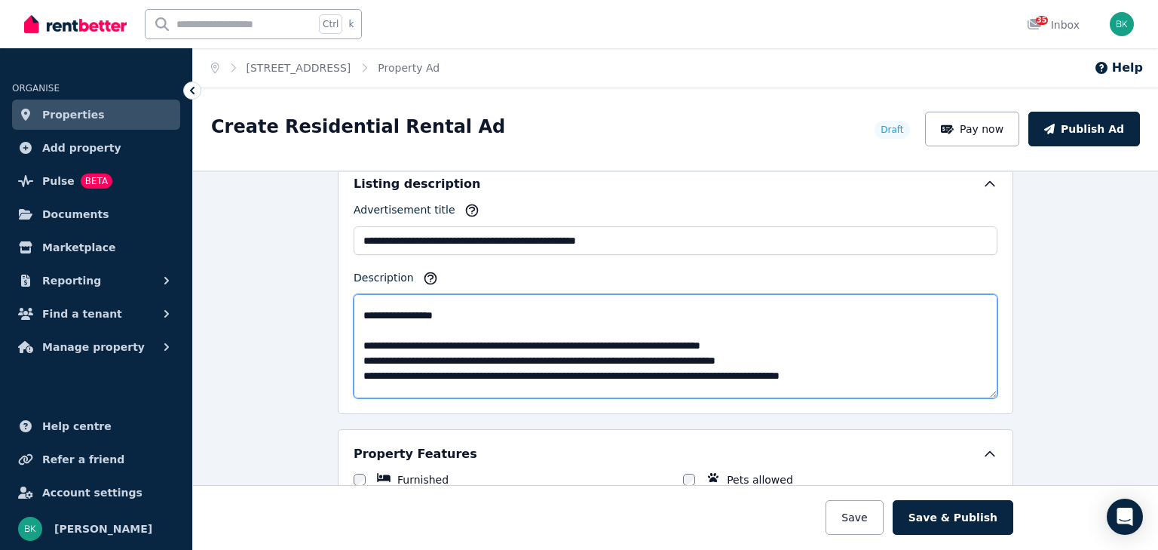
scroll to position [181, 0]
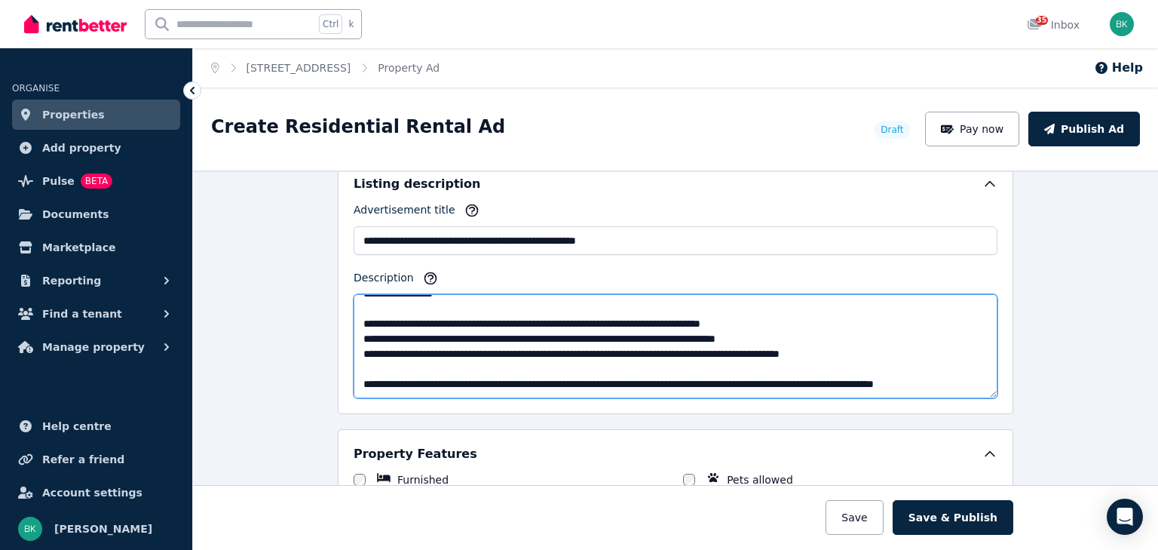
click at [403, 322] on textarea "Description" at bounding box center [676, 346] width 644 height 104
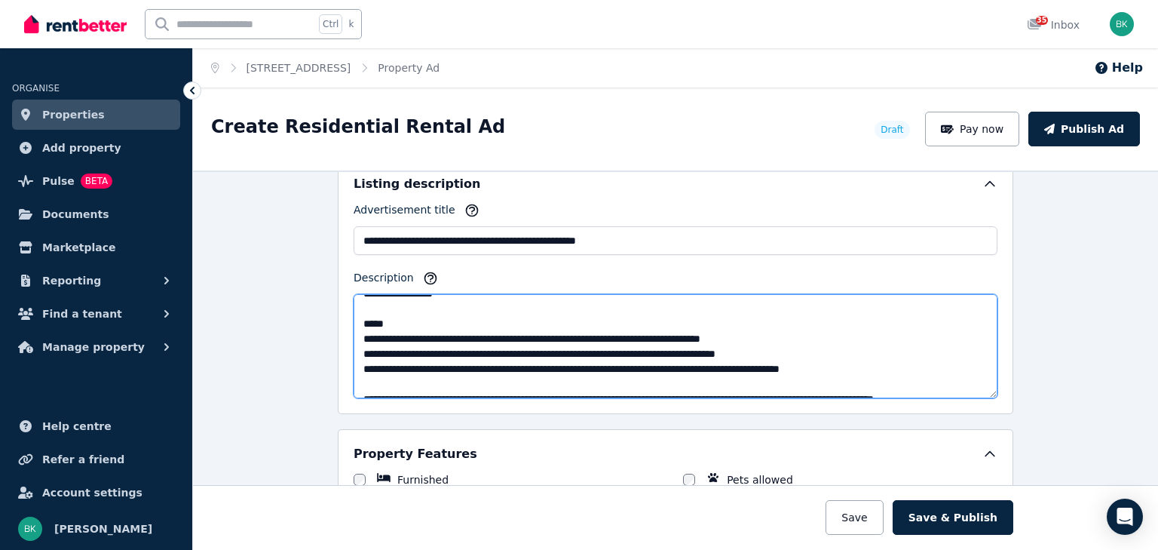
paste textarea "**********"
click at [363, 332] on textarea "Description" at bounding box center [676, 346] width 644 height 104
click at [433, 335] on textarea "Description" at bounding box center [676, 346] width 644 height 104
click at [505, 334] on textarea "Description" at bounding box center [676, 346] width 644 height 104
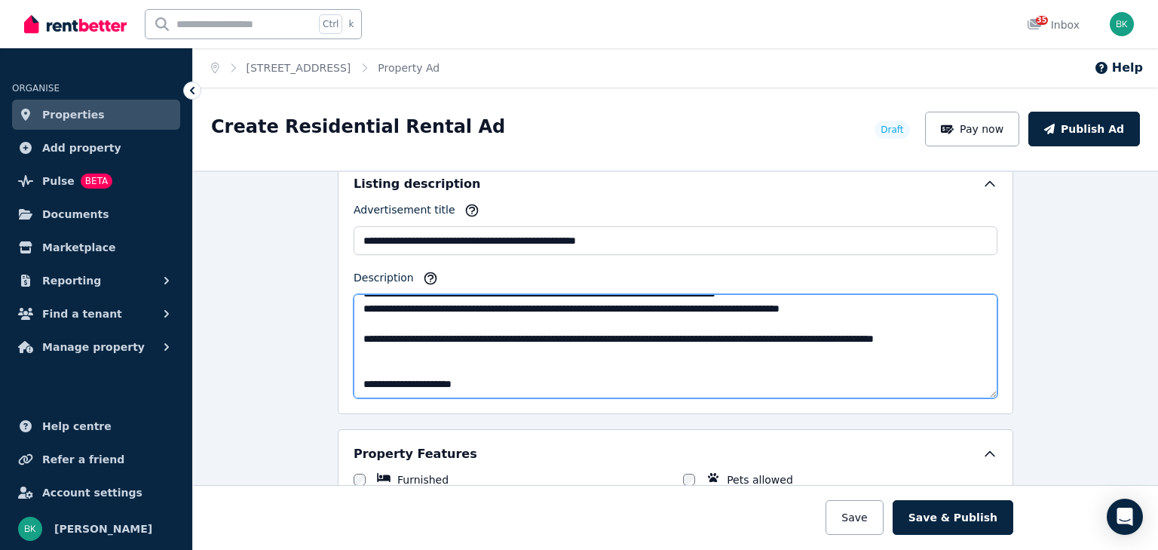
scroll to position [256, 0]
click at [380, 358] on textarea "Description" at bounding box center [676, 346] width 644 height 104
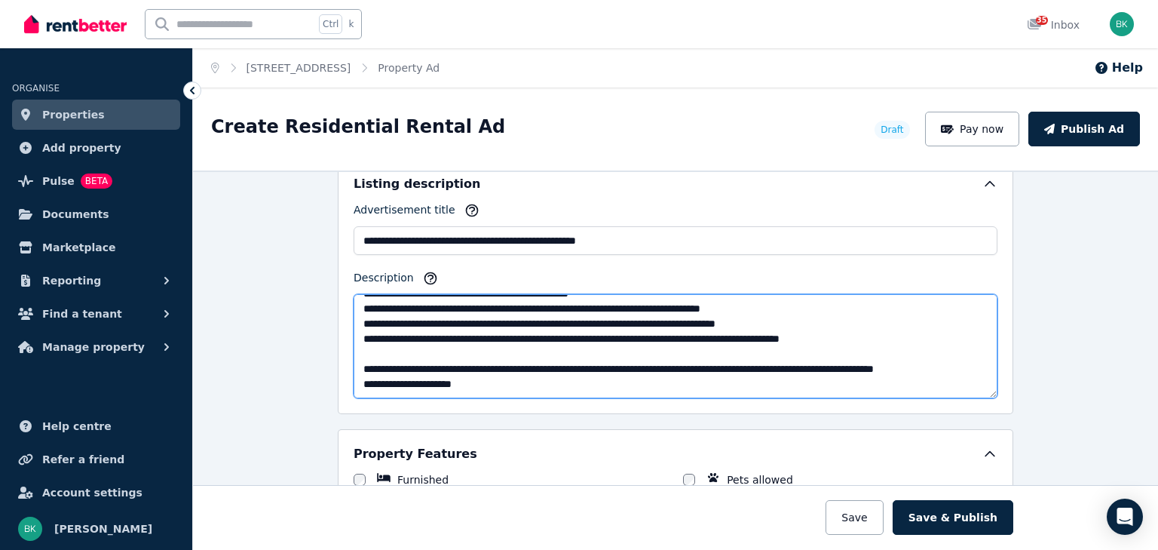
scroll to position [226, 0]
click at [478, 378] on textarea "Description" at bounding box center [676, 346] width 644 height 104
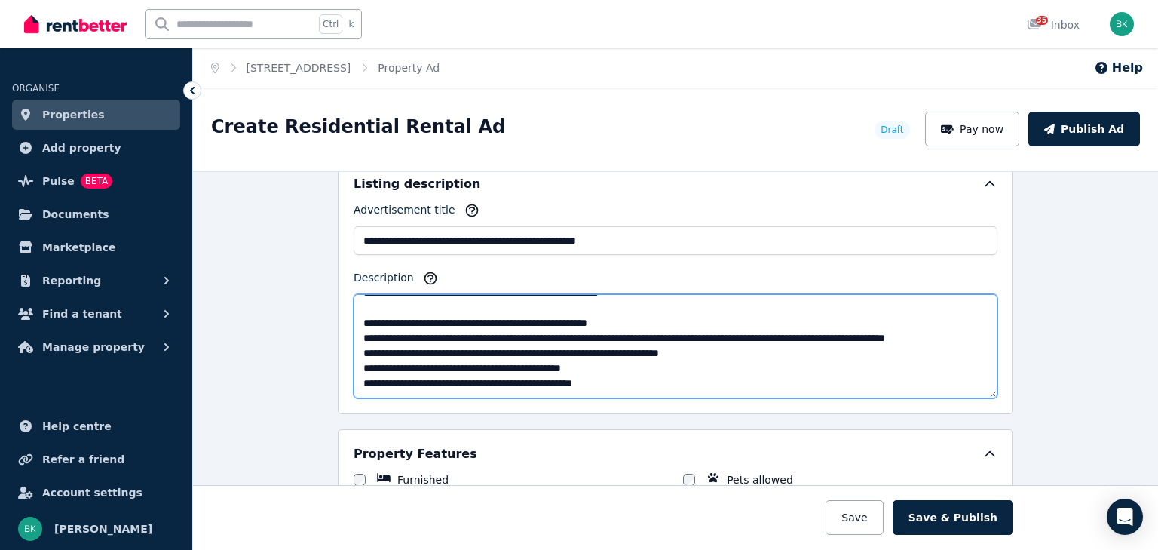
scroll to position [0, 0]
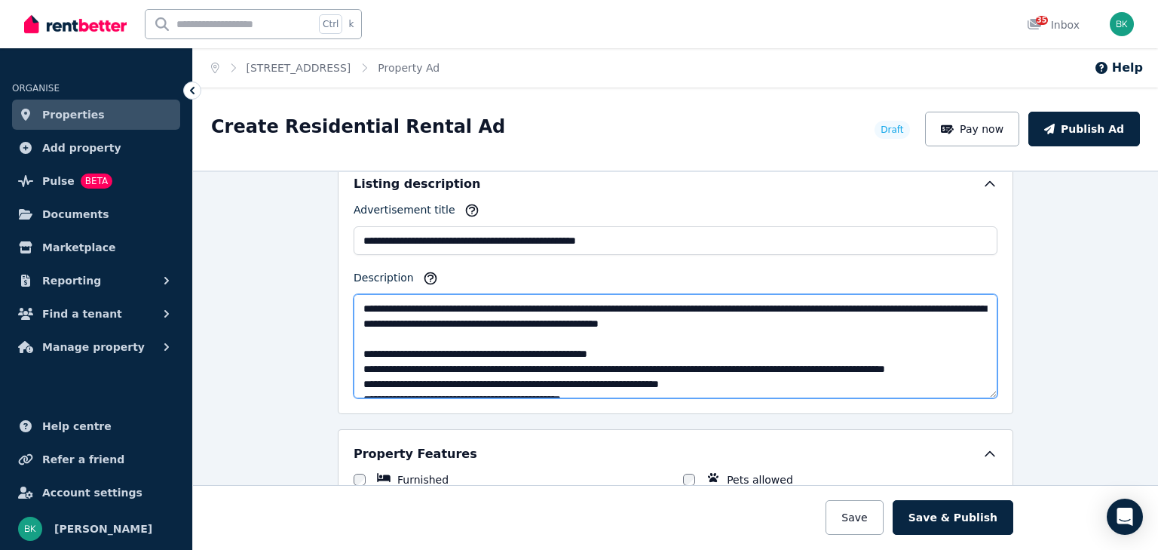
click at [899, 303] on textarea "Description" at bounding box center [676, 346] width 644 height 104
click at [862, 325] on textarea "Description" at bounding box center [676, 346] width 644 height 104
click at [744, 320] on textarea "Description" at bounding box center [676, 346] width 644 height 104
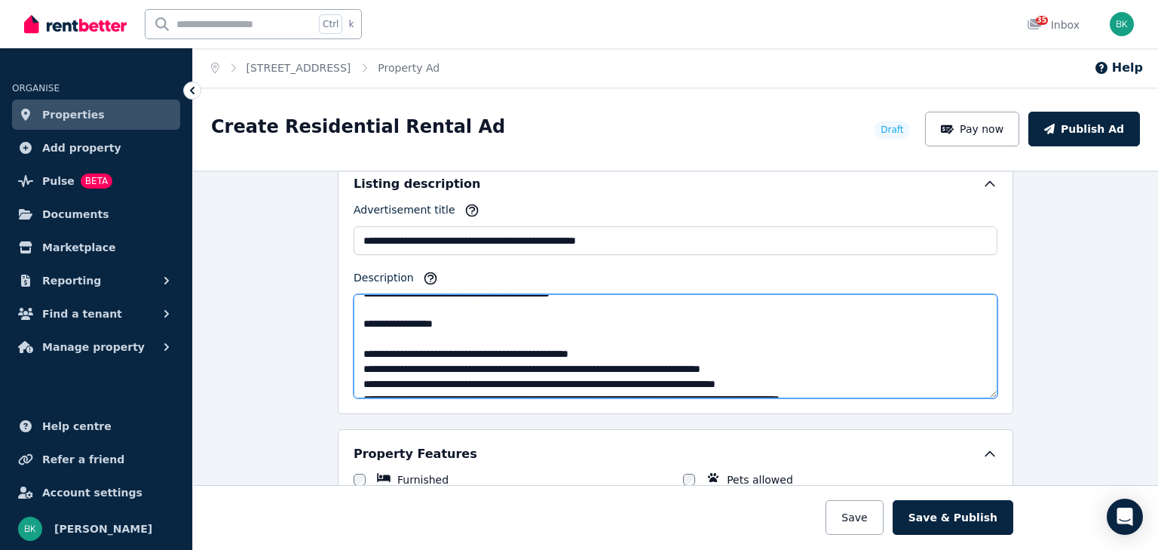
scroll to position [106, 0]
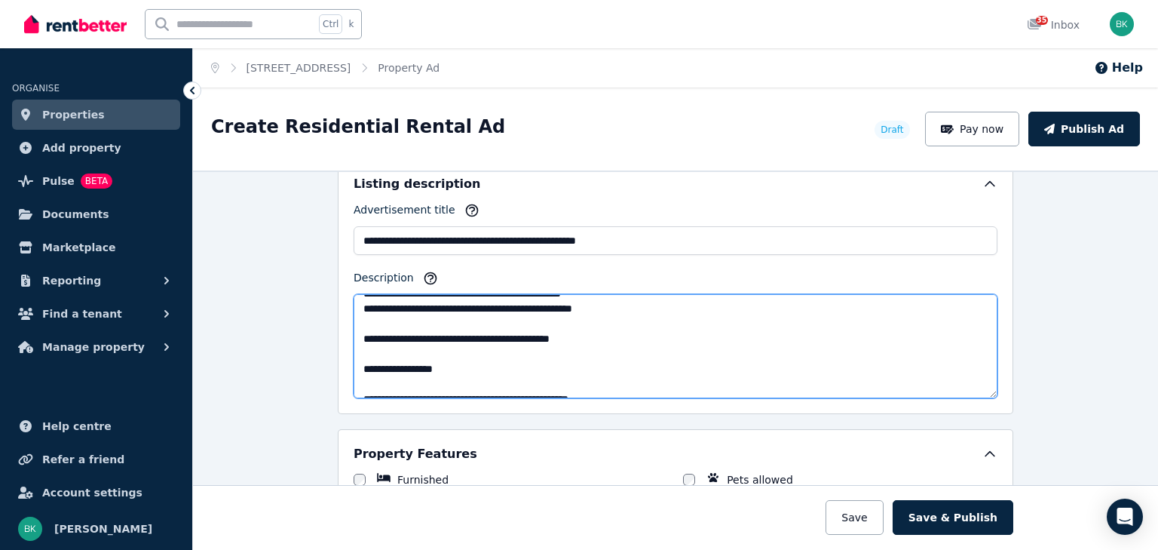
click at [366, 335] on textarea "Description" at bounding box center [676, 346] width 644 height 104
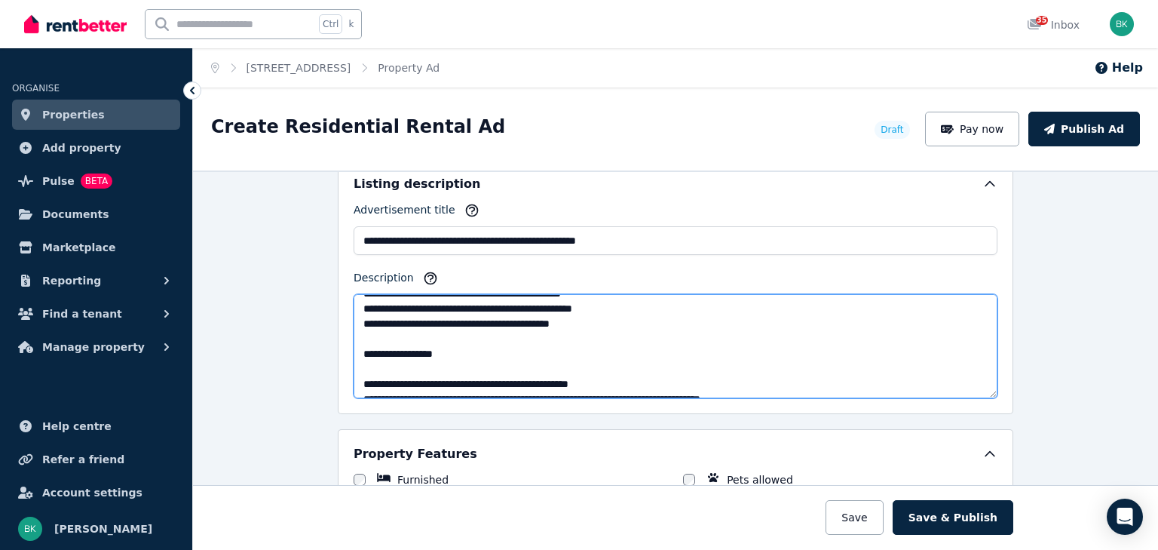
click at [365, 351] on textarea "Description" at bounding box center [676, 346] width 644 height 104
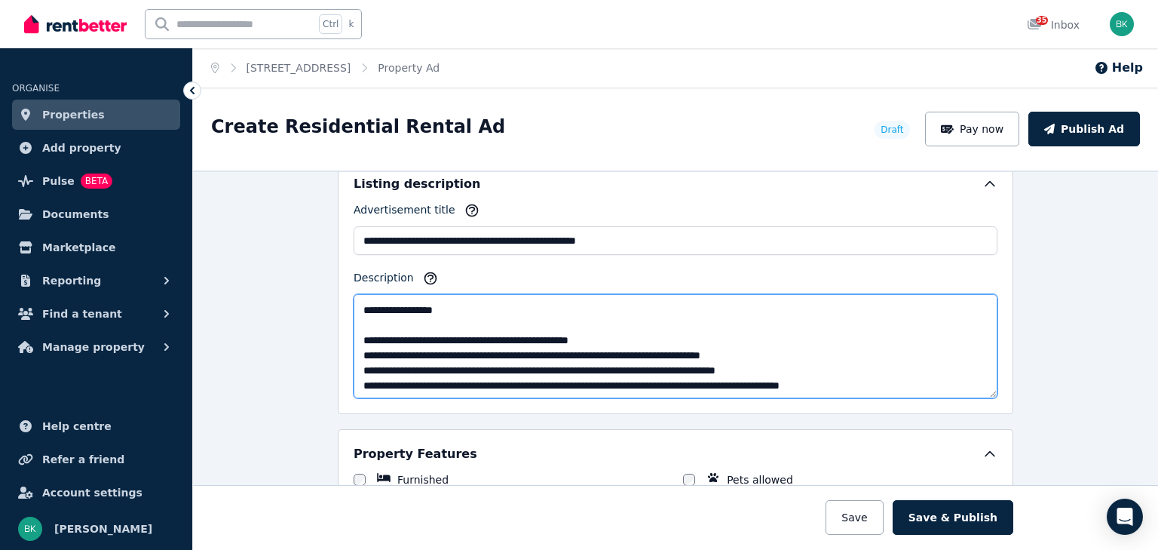
scroll to position [151, 0]
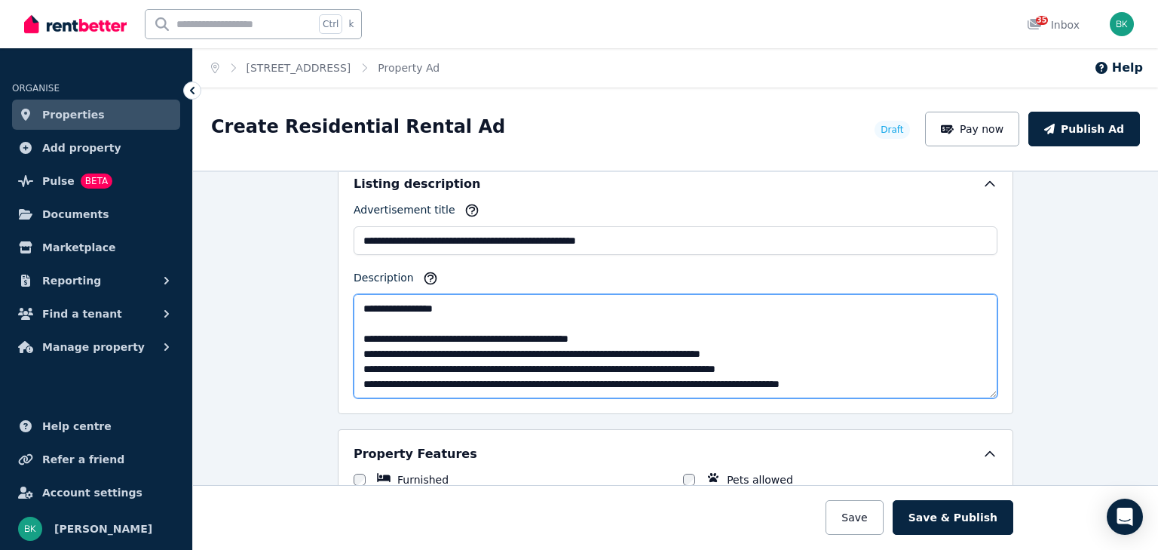
click at [368, 334] on textarea "Description" at bounding box center [676, 346] width 644 height 104
click at [360, 348] on textarea "Description" at bounding box center [676, 346] width 644 height 104
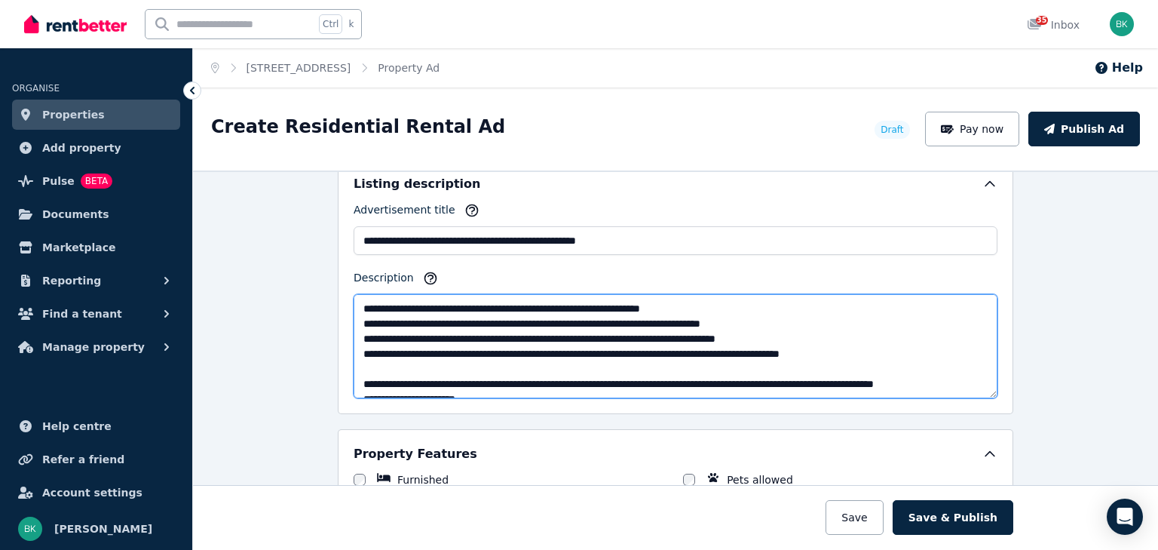
click at [689, 318] on textarea "Description" at bounding box center [676, 346] width 644 height 104
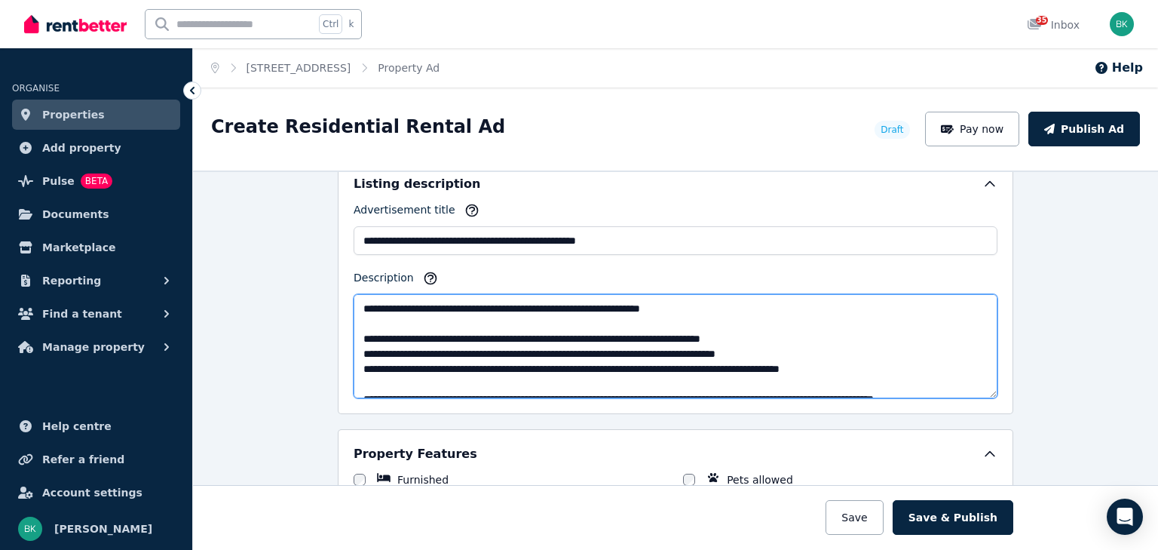
click at [694, 318] on textarea "Description" at bounding box center [676, 346] width 644 height 104
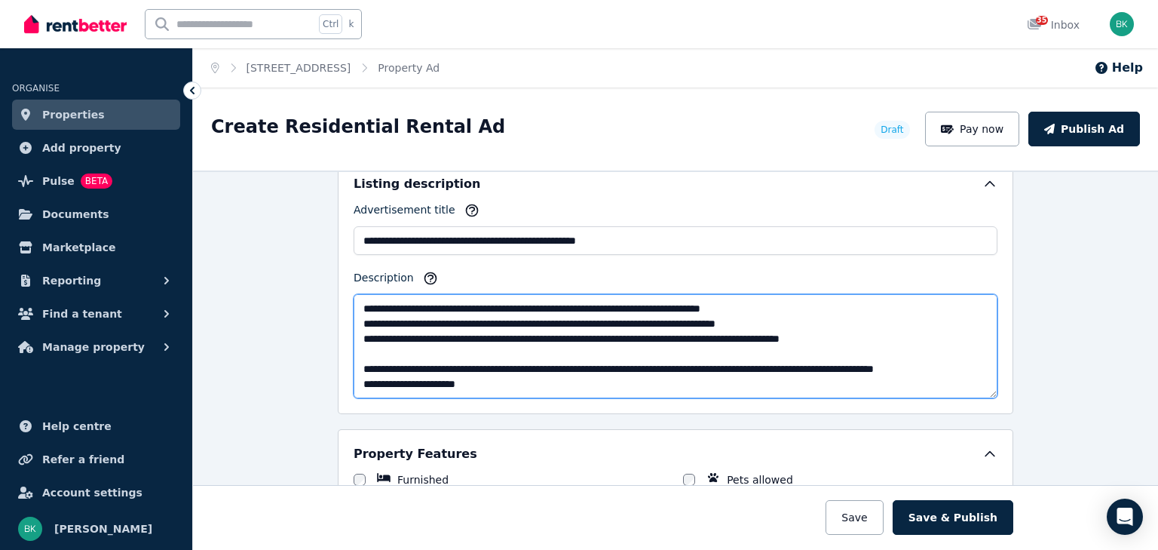
scroll to position [196, 0]
type textarea "**********"
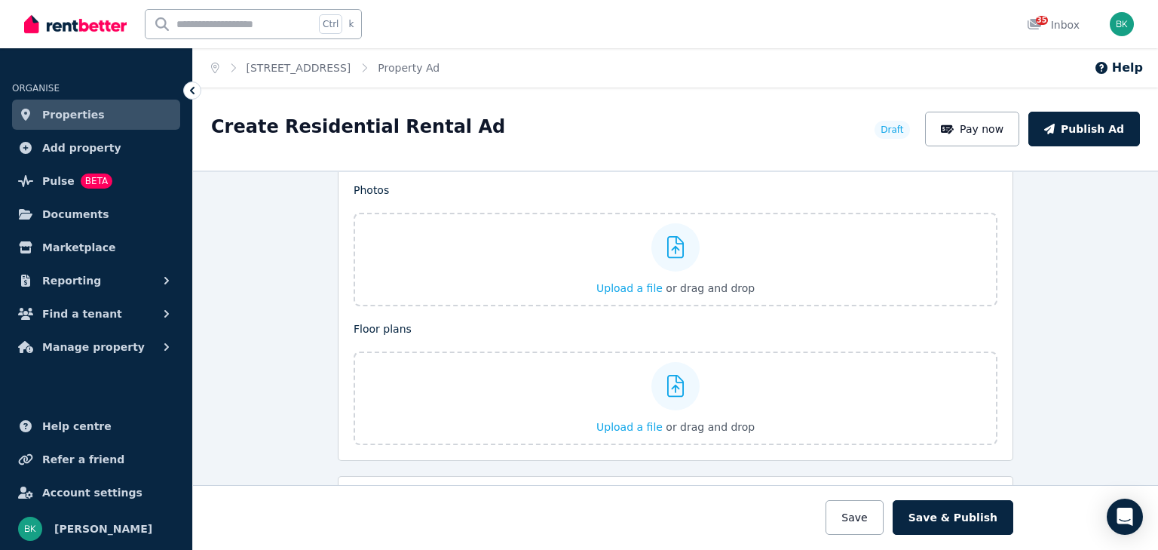
scroll to position [1839, 0]
click at [638, 279] on span "Upload a file" at bounding box center [629, 285] width 66 height 12
